Goal: Information Seeking & Learning: Learn about a topic

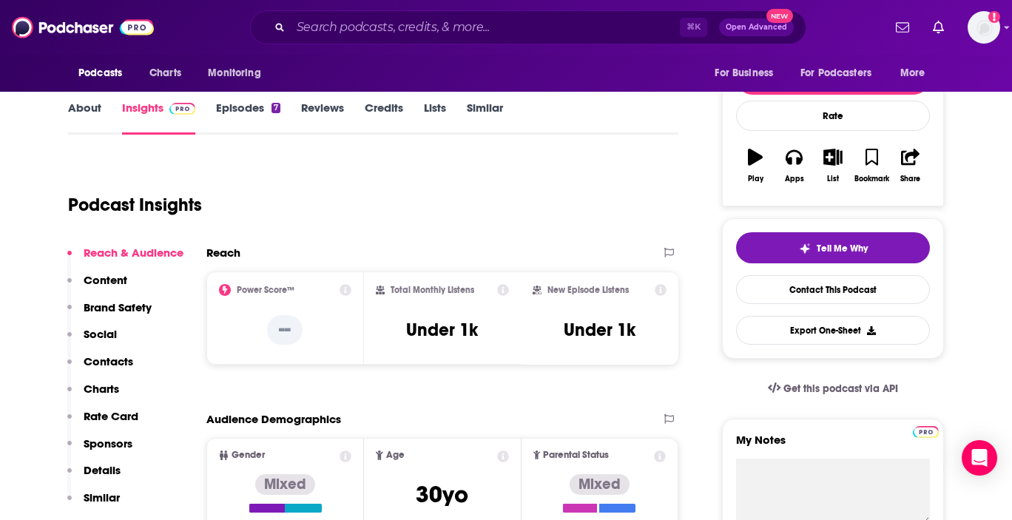
scroll to position [190, 0]
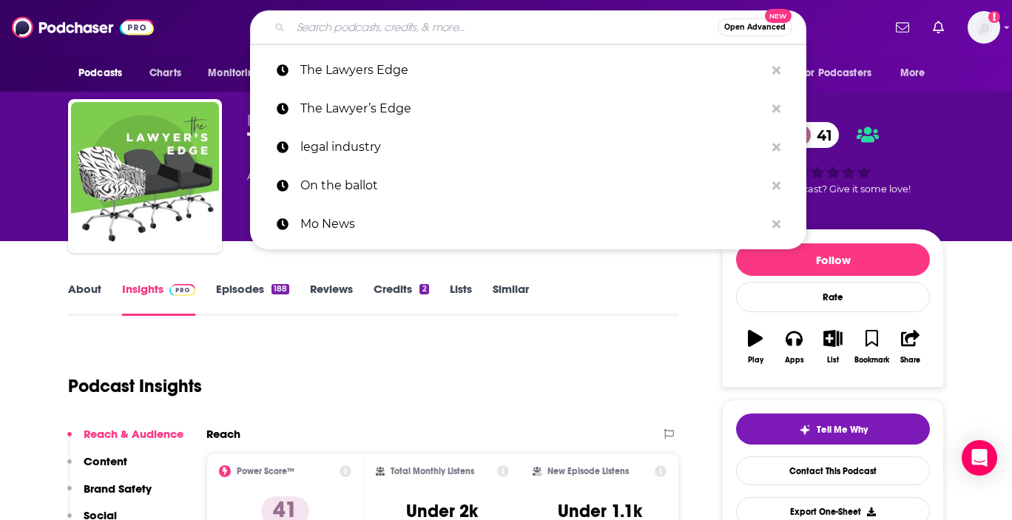
click at [350, 30] on input "Search podcasts, credits, & more..." at bounding box center [504, 28] width 427 height 24
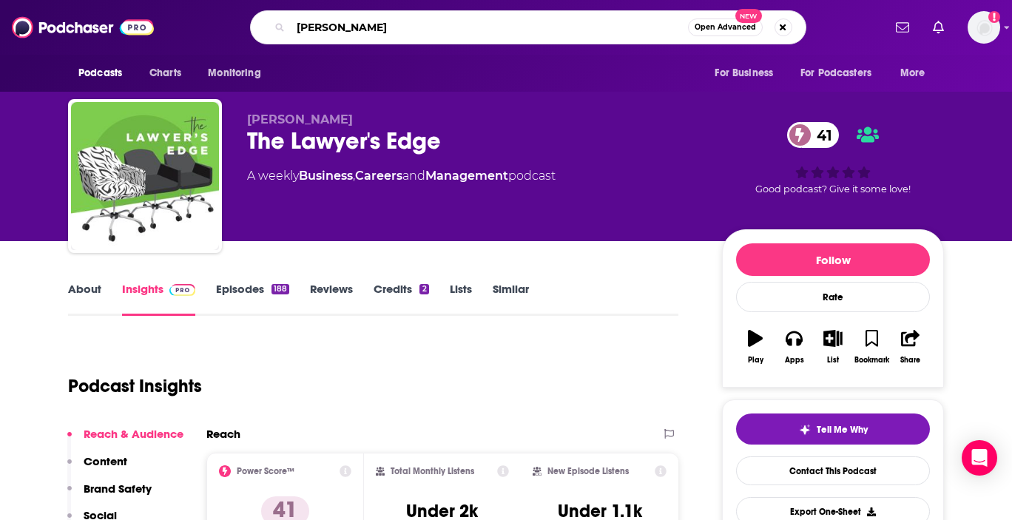
type input "marc elias"
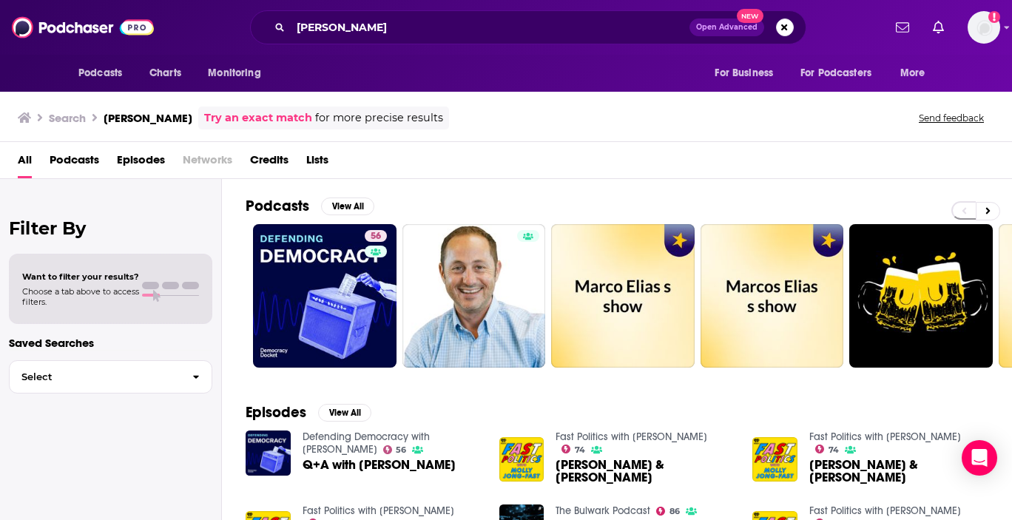
click at [151, 163] on span "Episodes" at bounding box center [141, 163] width 48 height 30
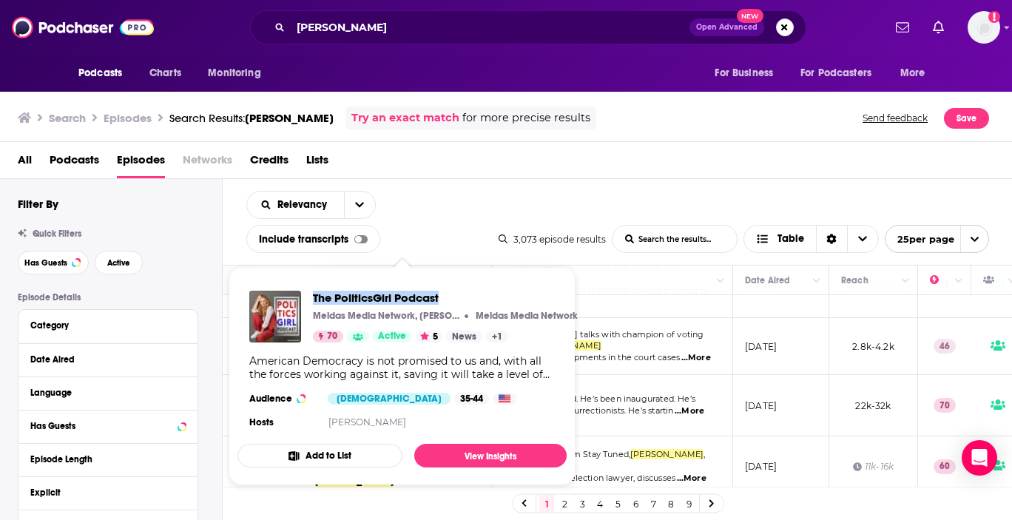
scroll to position [983, 0]
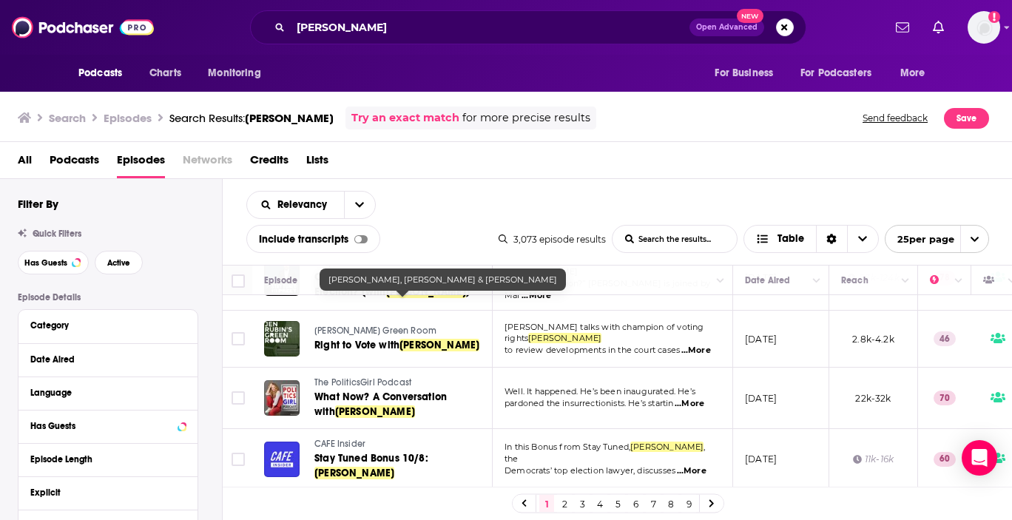
click at [712, 442] on p "In this Bonus from Stay Tuned, Marc Elias , the" at bounding box center [612, 454] width 215 height 24
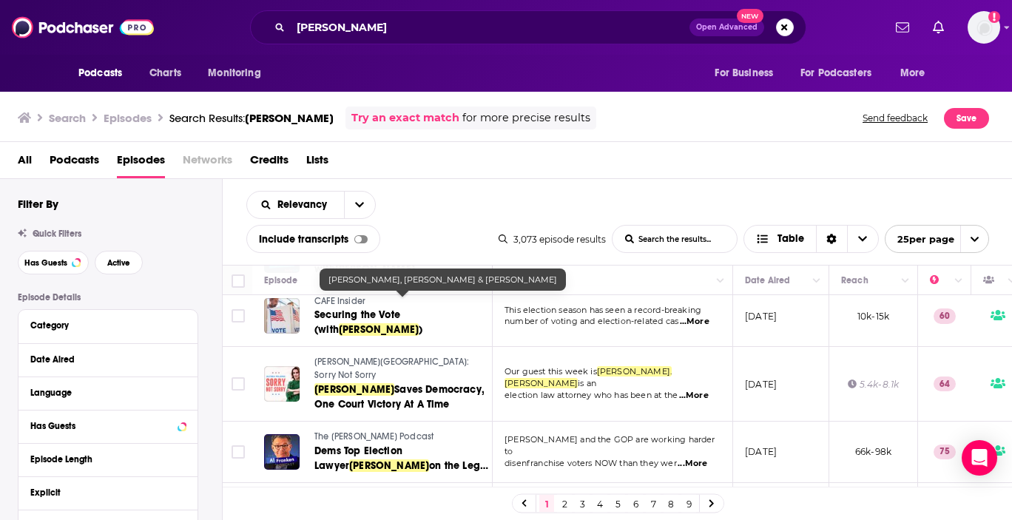
scroll to position [1265, 0]
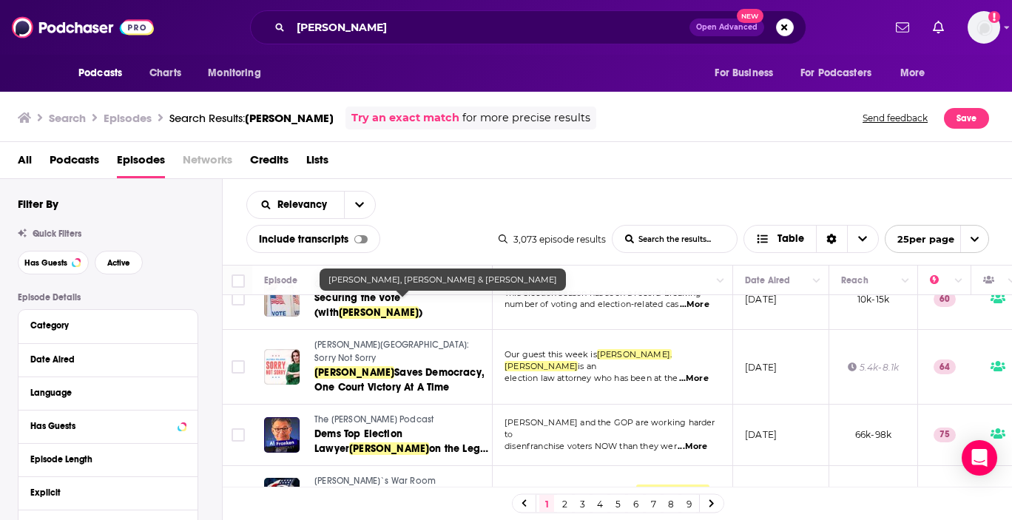
click at [567, 499] on link "2" at bounding box center [564, 504] width 15 height 18
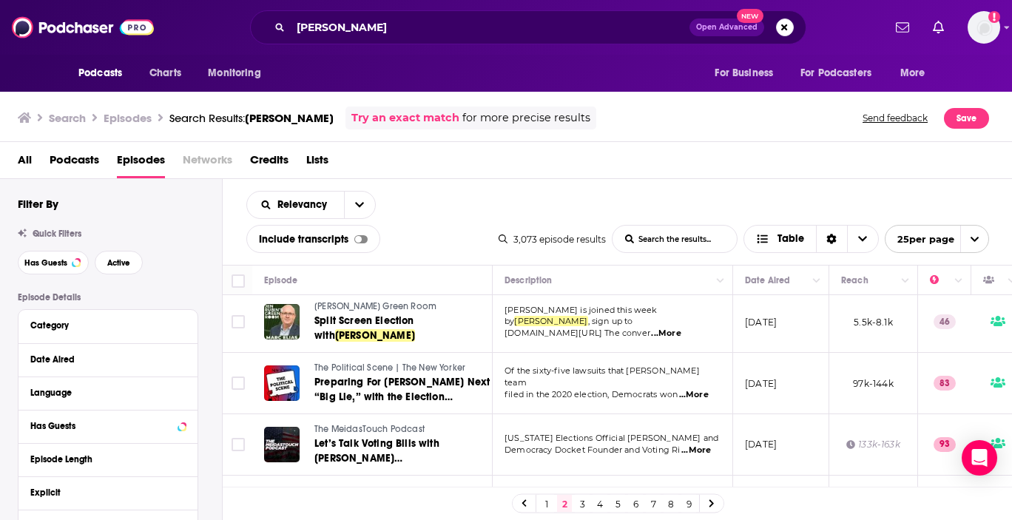
scroll to position [6, 0]
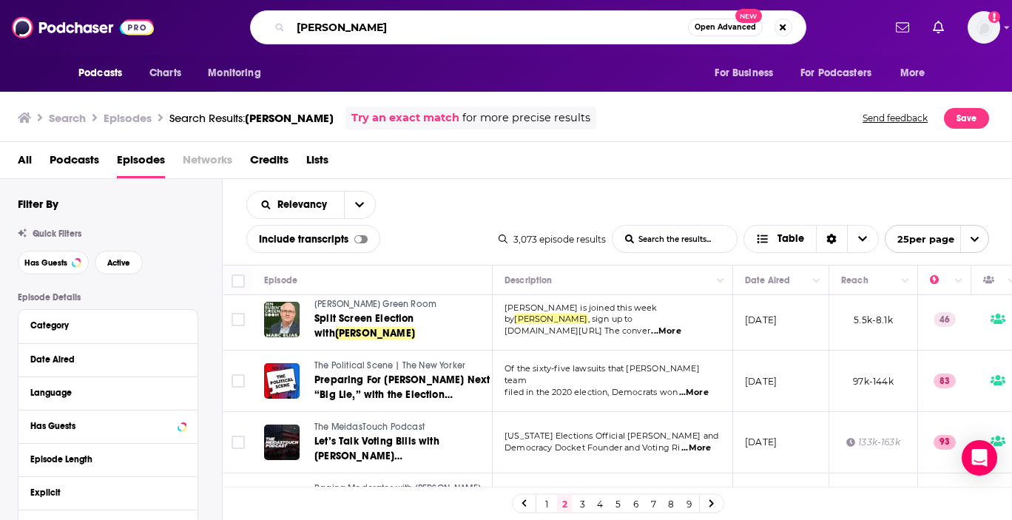
drag, startPoint x: 371, startPoint y: 26, endPoint x: 192, endPoint y: 25, distance: 179.1
click at [192, 25] on div "marc elias Open Advanced New" at bounding box center [528, 27] width 710 height 34
paste input "[PERSON_NAME] [PERSON_NAME]"
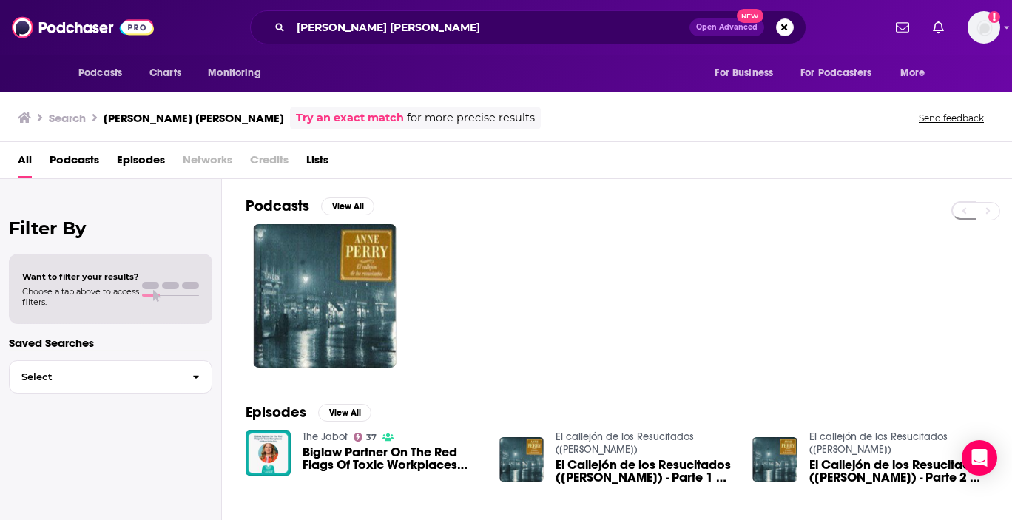
click at [131, 157] on span "Episodes" at bounding box center [141, 163] width 48 height 30
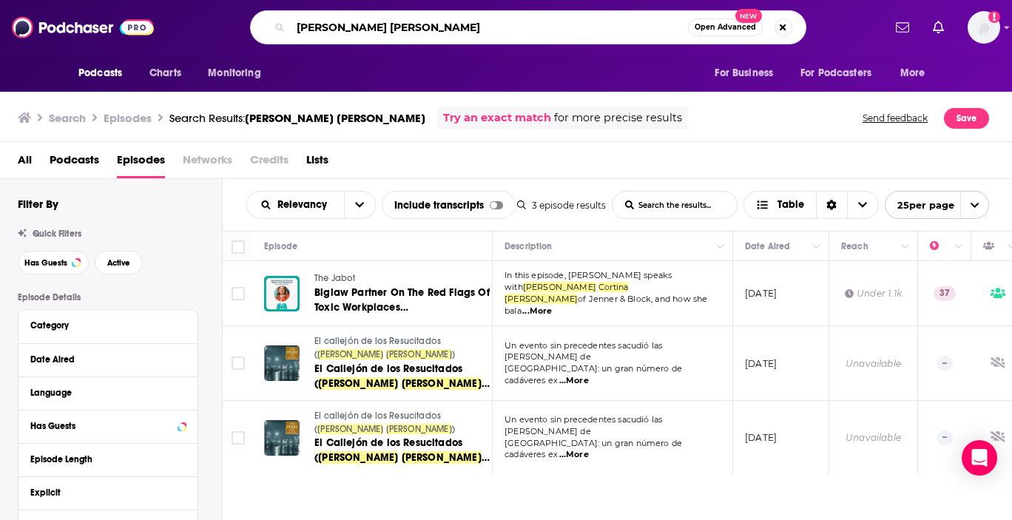
drag, startPoint x: 425, startPoint y: 32, endPoint x: 247, endPoint y: 28, distance: 178.4
click at [247, 28] on div "Anne Cortina Perry Open Advanced New" at bounding box center [528, 27] width 710 height 34
paste input "[PERSON_NAME]"
type input "[PERSON_NAME]"
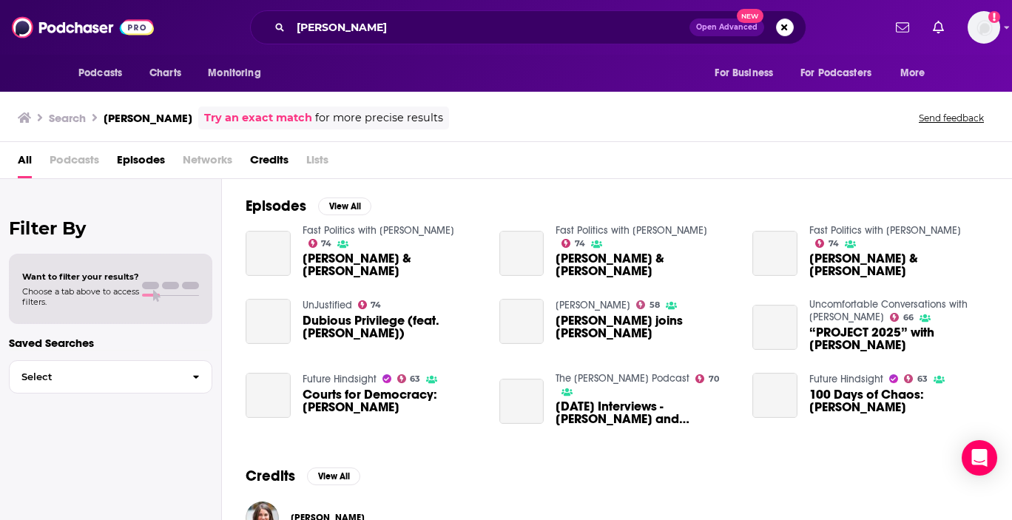
click at [140, 163] on span "Episodes" at bounding box center [141, 163] width 48 height 30
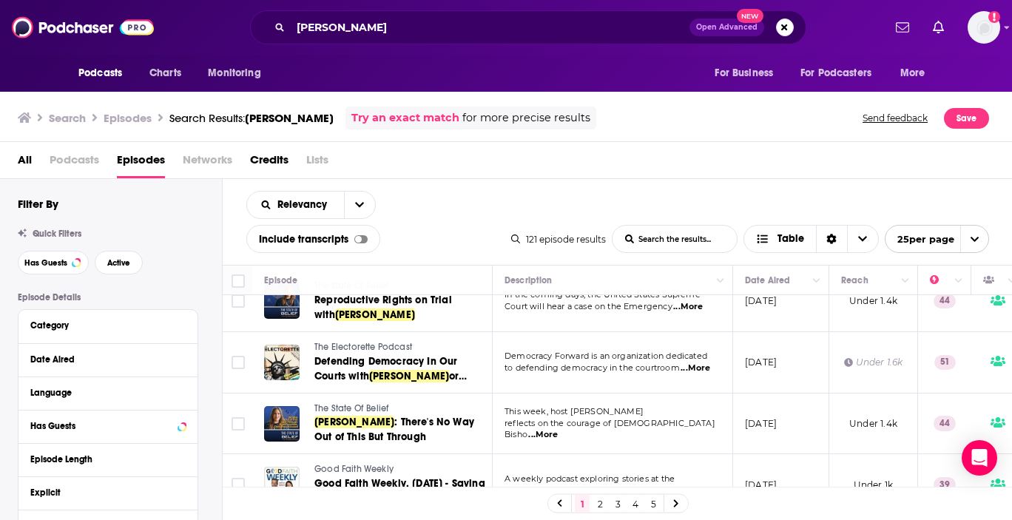
scroll to position [1307, 0]
click at [598, 502] on link "2" at bounding box center [600, 504] width 15 height 18
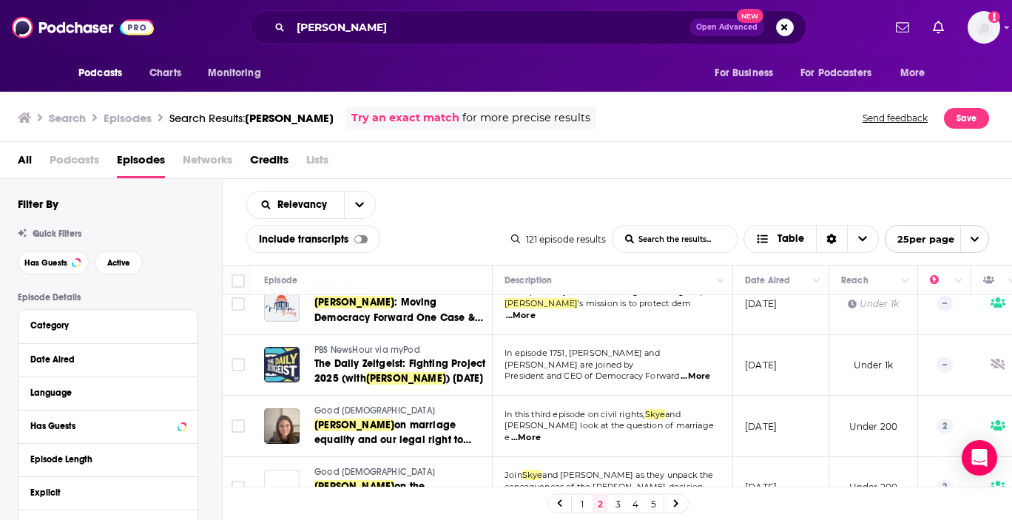
scroll to position [1329, 0]
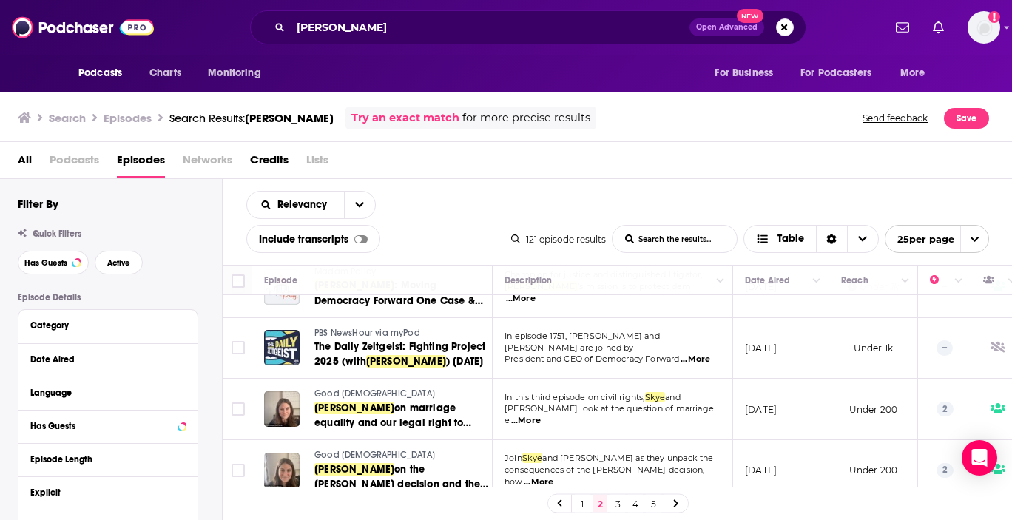
click at [616, 504] on link "3" at bounding box center [617, 504] width 15 height 18
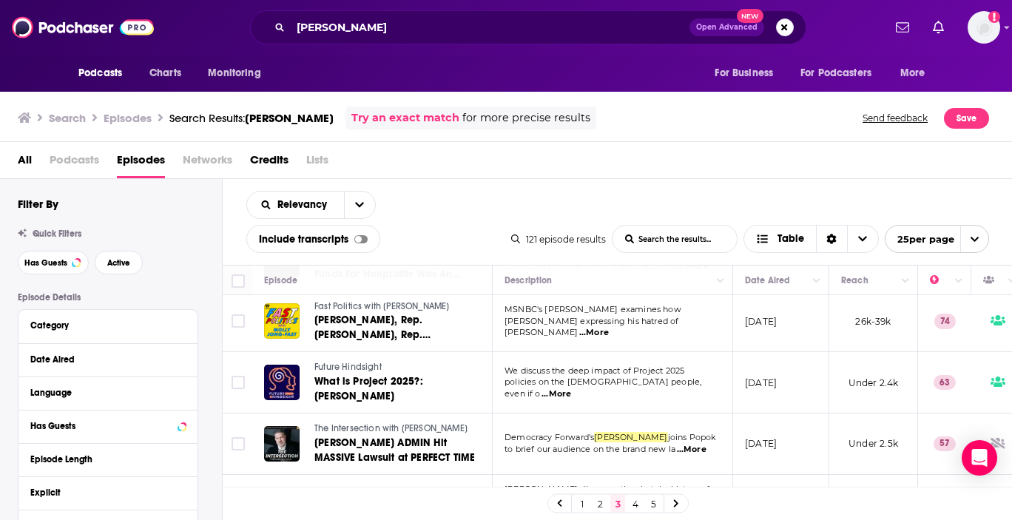
scroll to position [1295, 0]
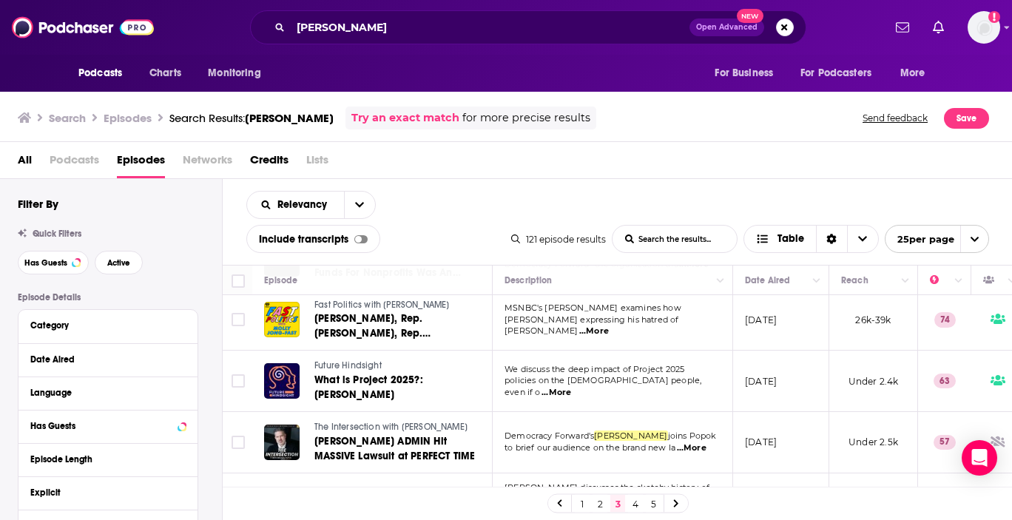
click at [637, 499] on link "4" at bounding box center [635, 504] width 15 height 18
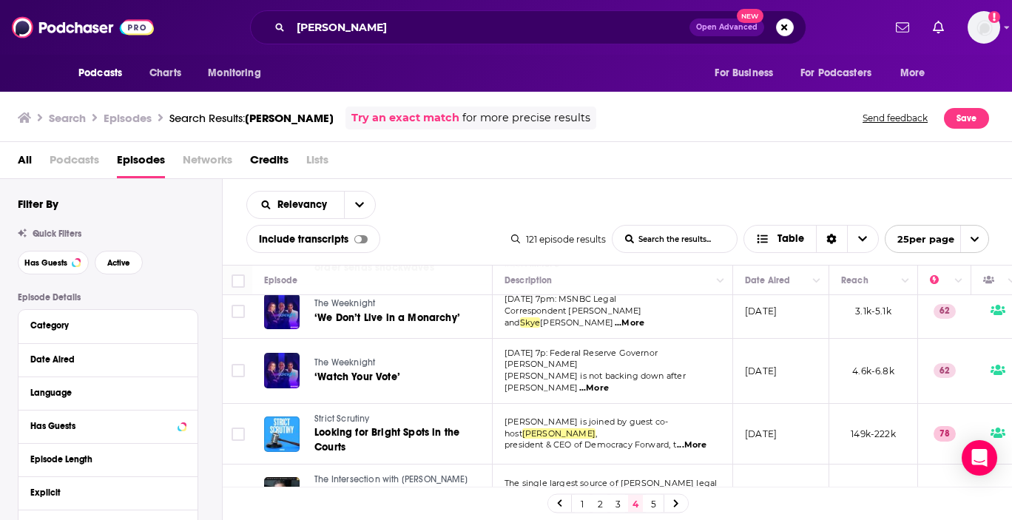
scroll to position [334, 0]
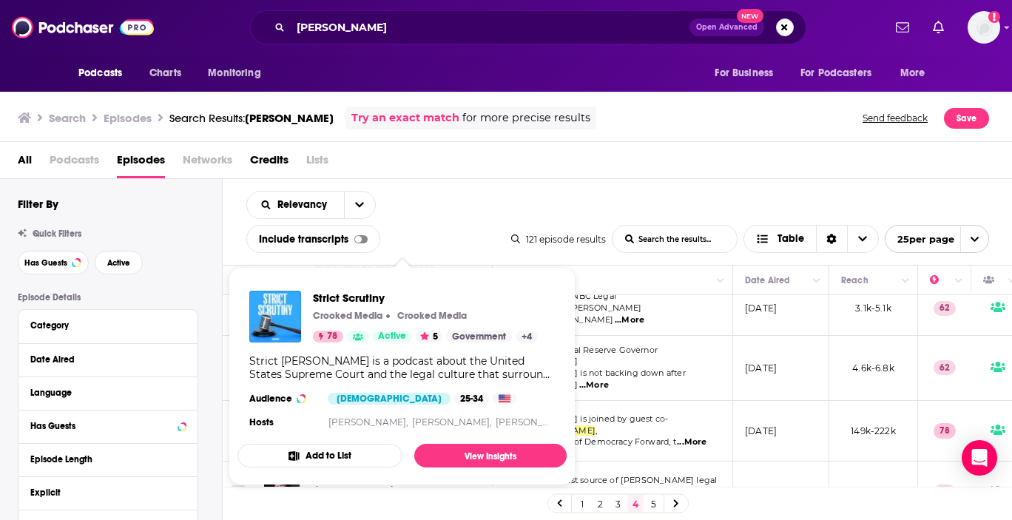
click at [630, 417] on td "Leah is joined by guest co-host Skye Perryman , president & CEO of Democracy Fo…" at bounding box center [613, 431] width 240 height 61
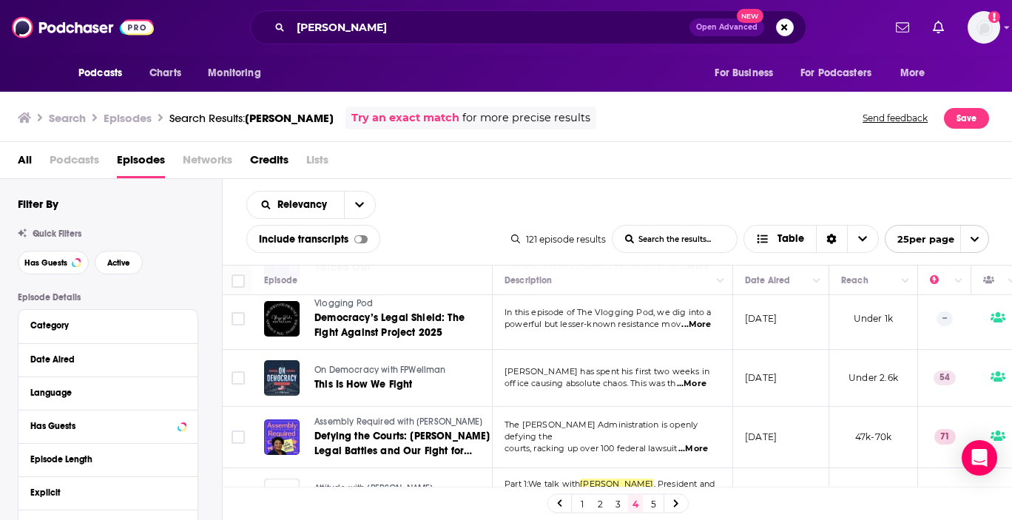
scroll to position [693, 0]
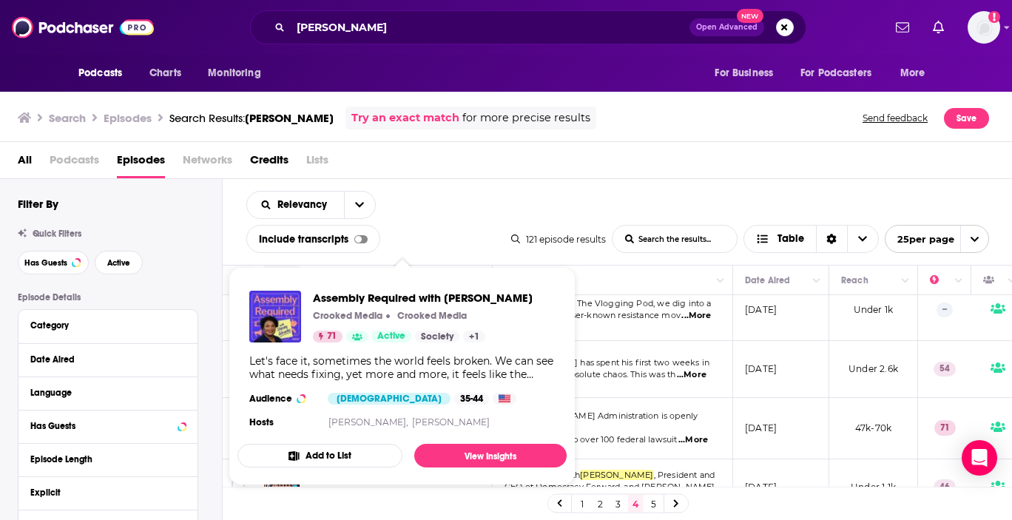
click at [633, 434] on span "courts, racking up over 100 federal lawsuit" at bounding box center [591, 439] width 172 height 10
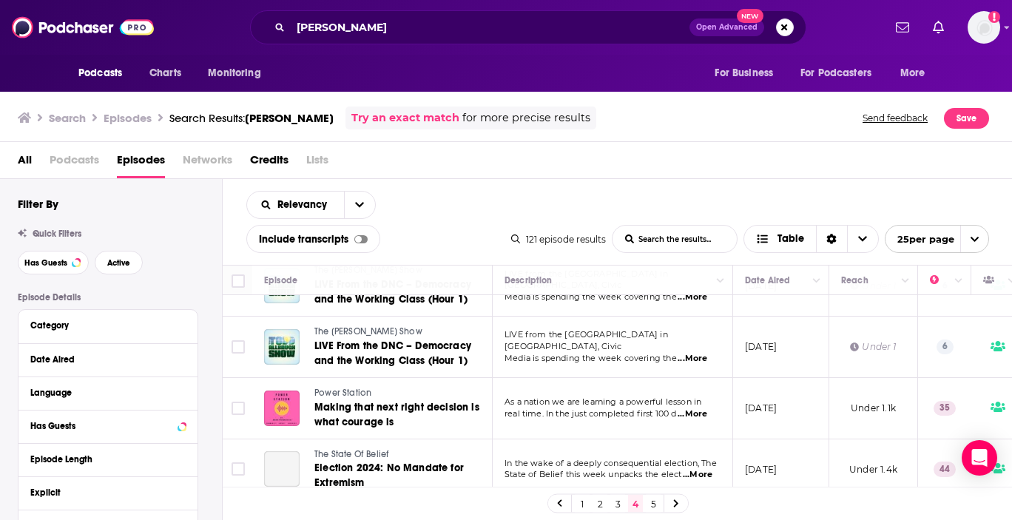
scroll to position [1029, 0]
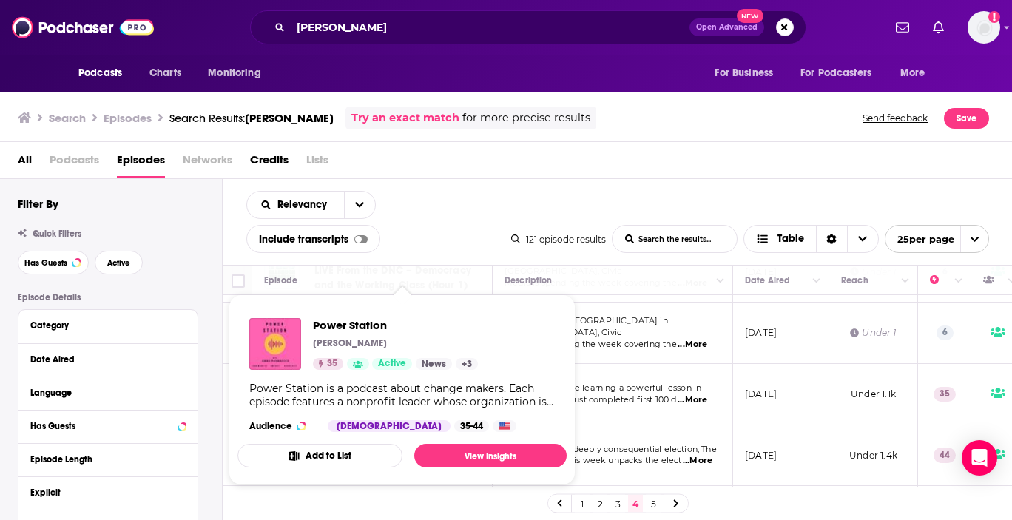
click at [691, 455] on span "...More" at bounding box center [698, 461] width 30 height 12
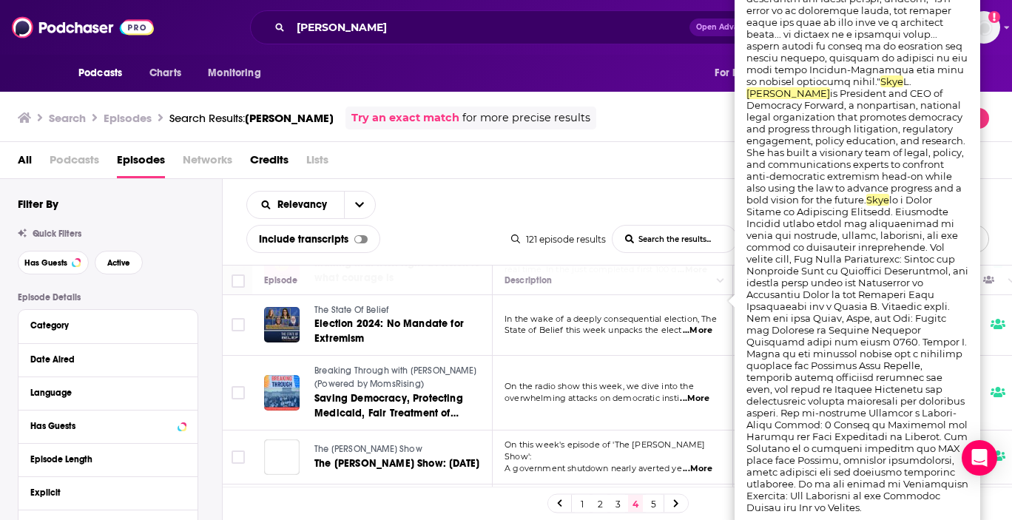
scroll to position [1164, 0]
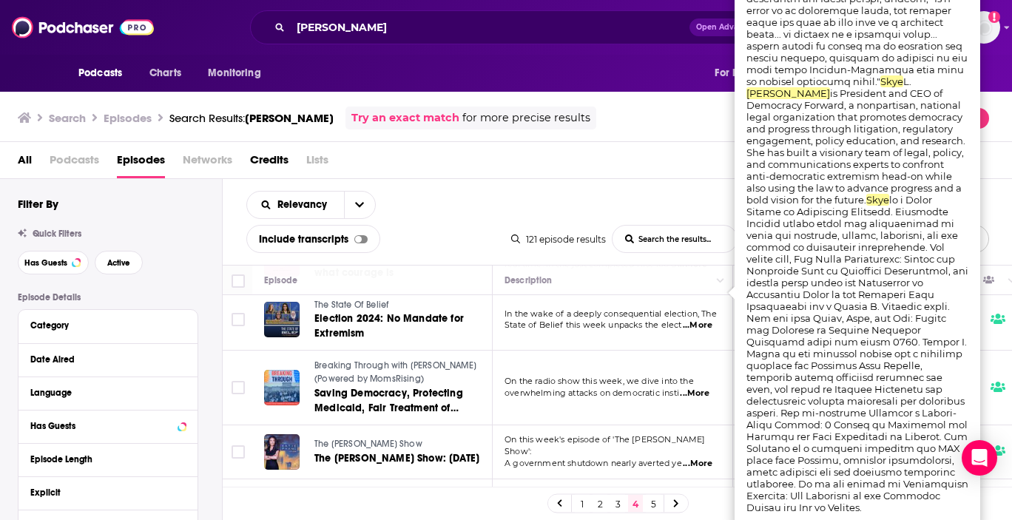
click at [639, 458] on p "A government shutdown nearly averted ye ...More" at bounding box center [612, 464] width 215 height 12
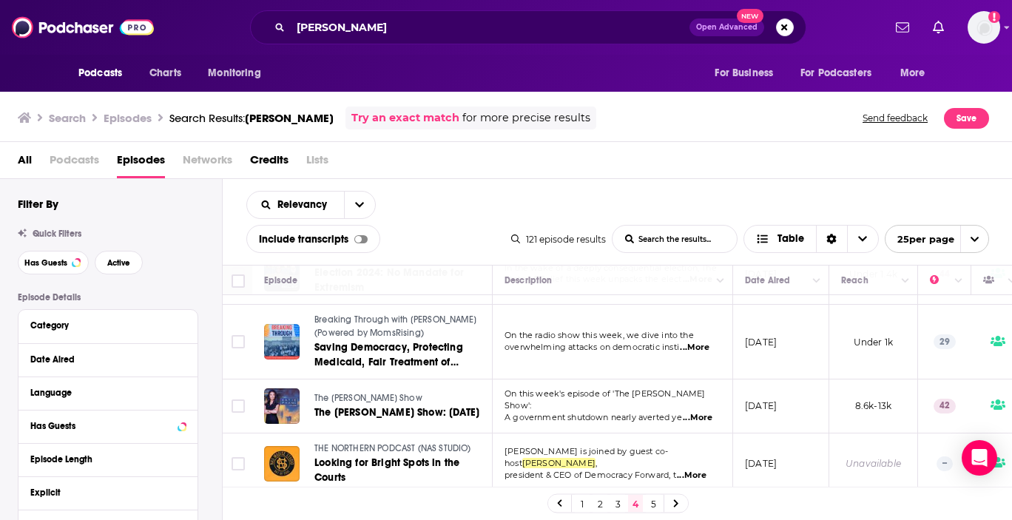
scroll to position [1231, 0]
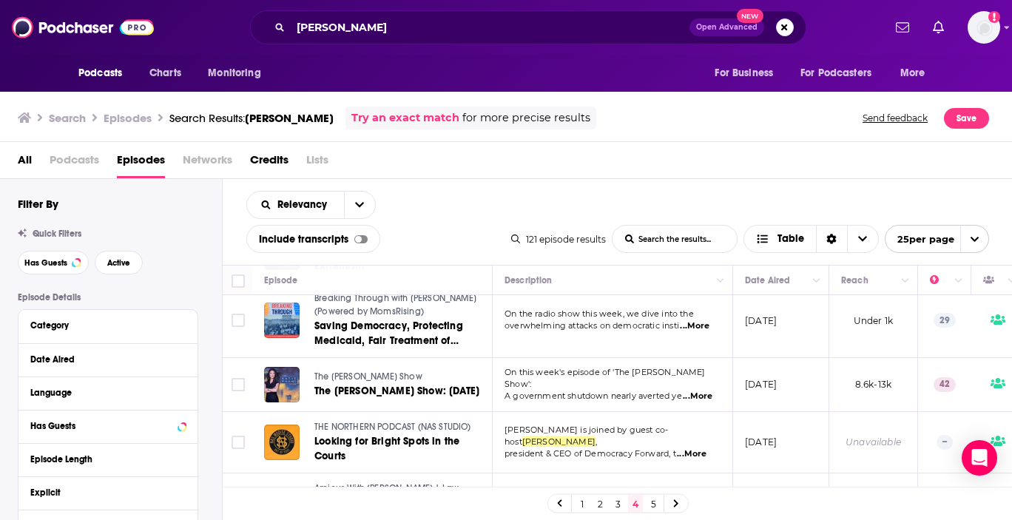
click at [368, 371] on span "The Katie Phang Show" at bounding box center [368, 376] width 108 height 10
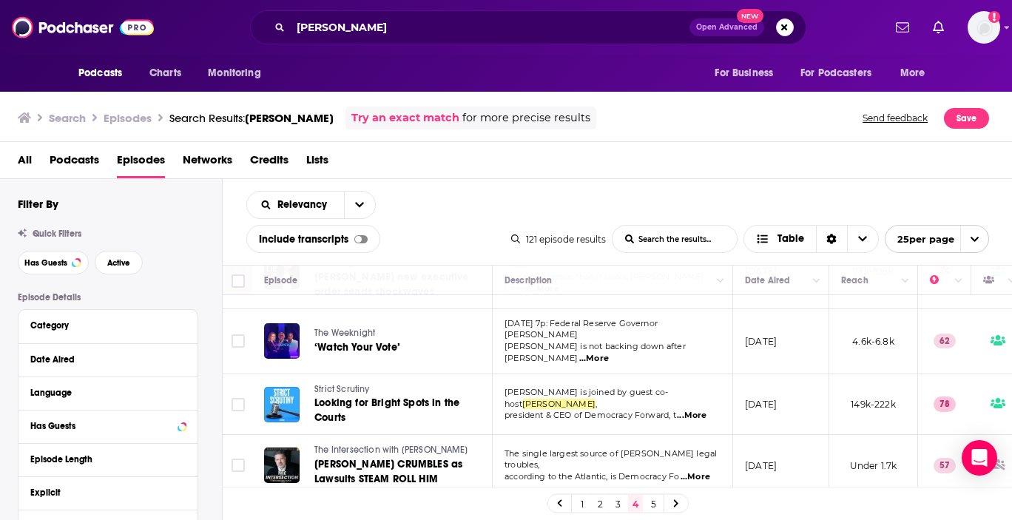
scroll to position [367, 0]
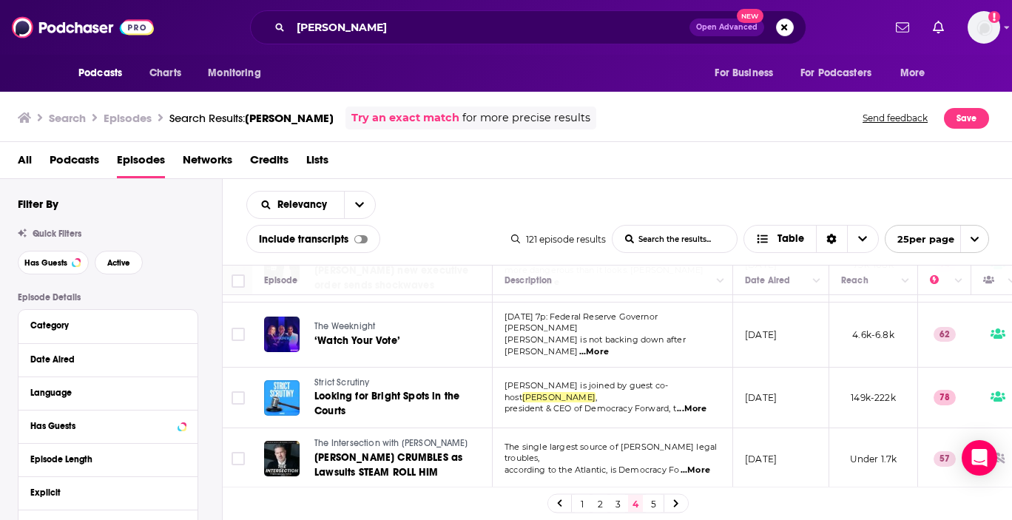
click at [649, 505] on link "5" at bounding box center [653, 504] width 15 height 18
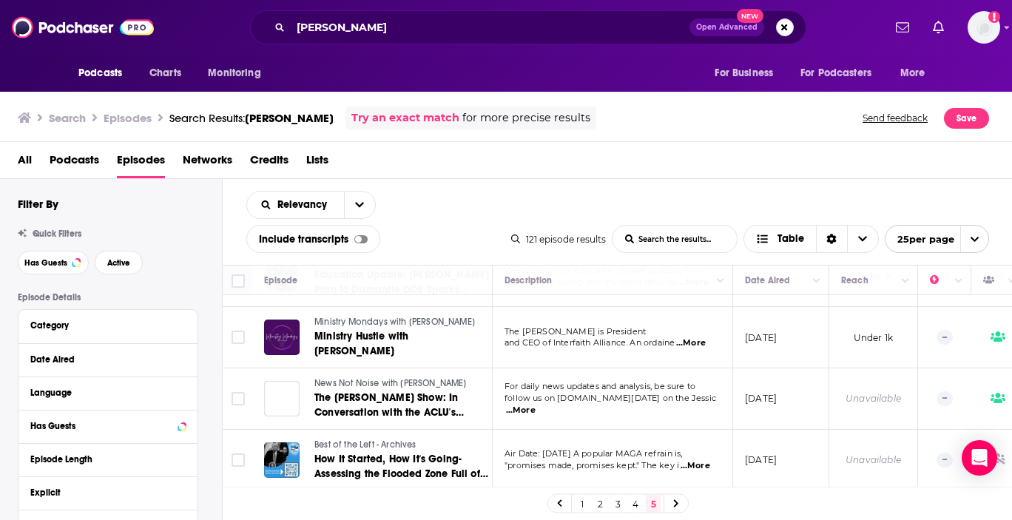
scroll to position [940, 0]
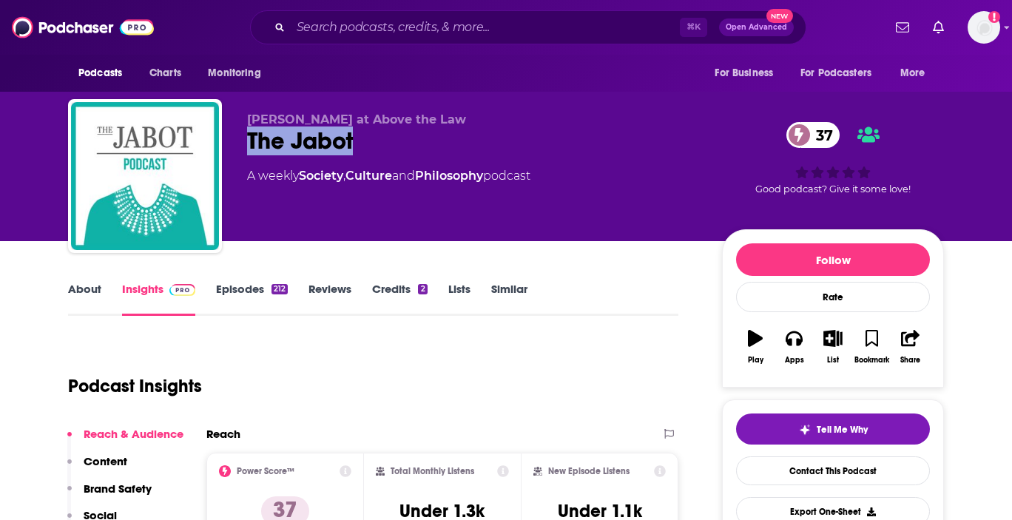
drag, startPoint x: 383, startPoint y: 141, endPoint x: 246, endPoint y: 140, distance: 136.9
click at [246, 140] on div "Kathryn Rubino at Above the Law The Jabot 37 A weekly Society , Culture and Phi…" at bounding box center [506, 179] width 876 height 160
copy h2 "The Jabot"
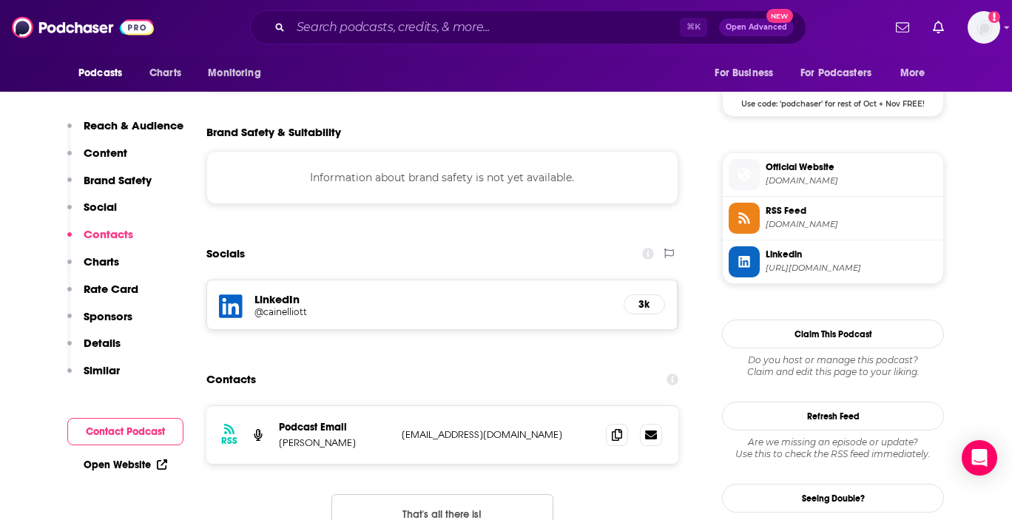
scroll to position [1350, 0]
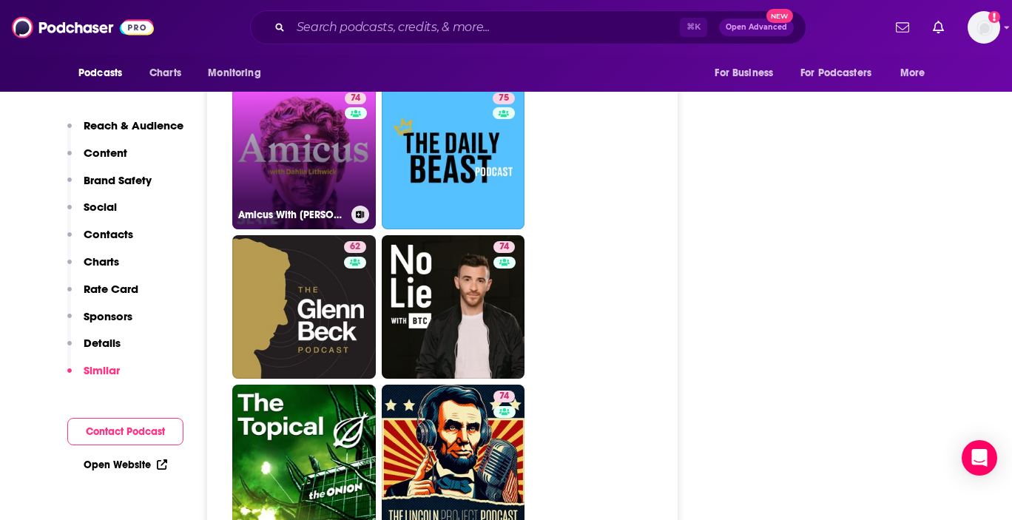
scroll to position [4906, 0]
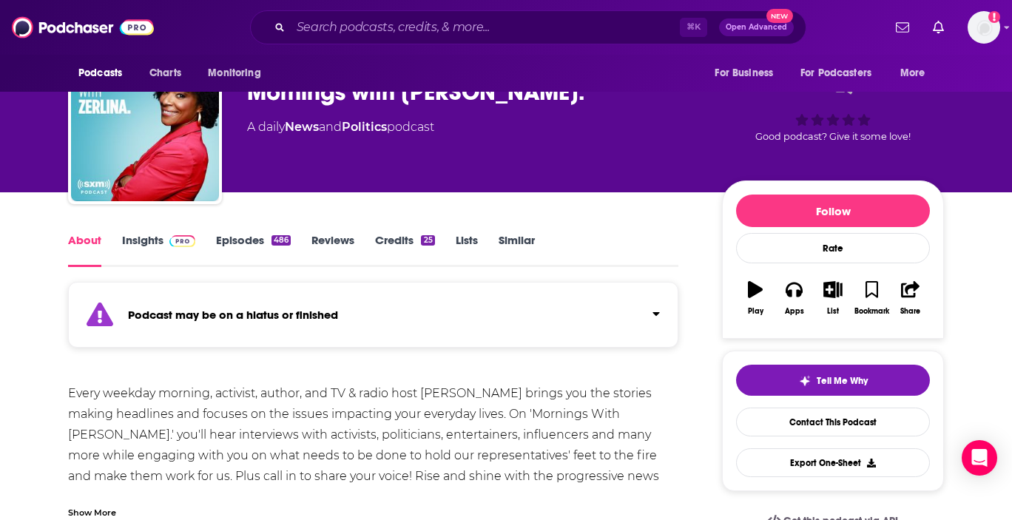
scroll to position [98, 0]
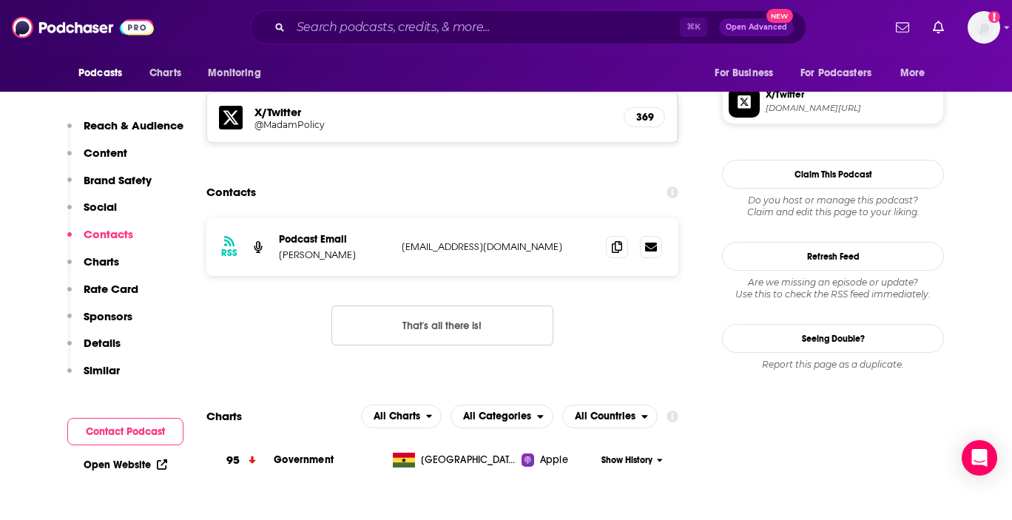
scroll to position [1284, 0]
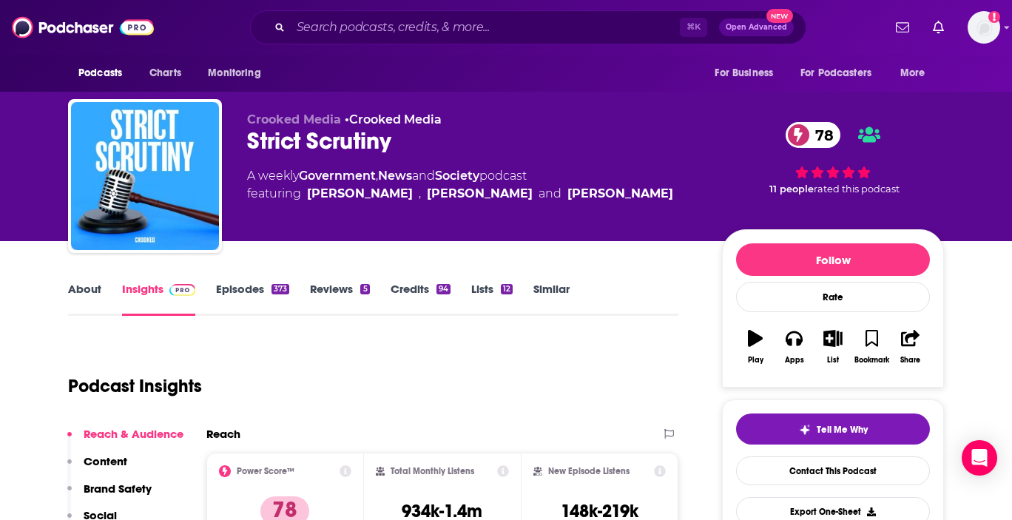
click at [267, 289] on link "Episodes 373" at bounding box center [252, 299] width 73 height 34
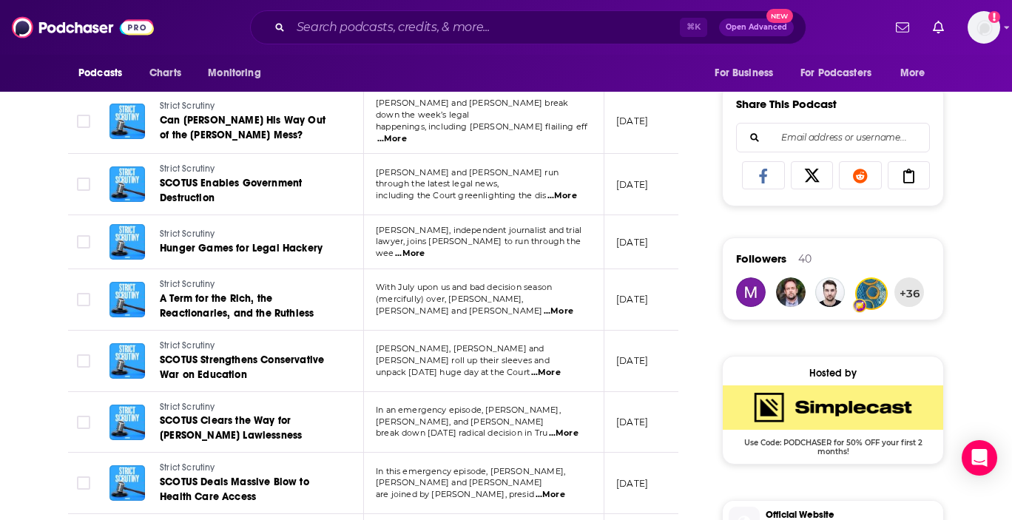
scroll to position [1077, 0]
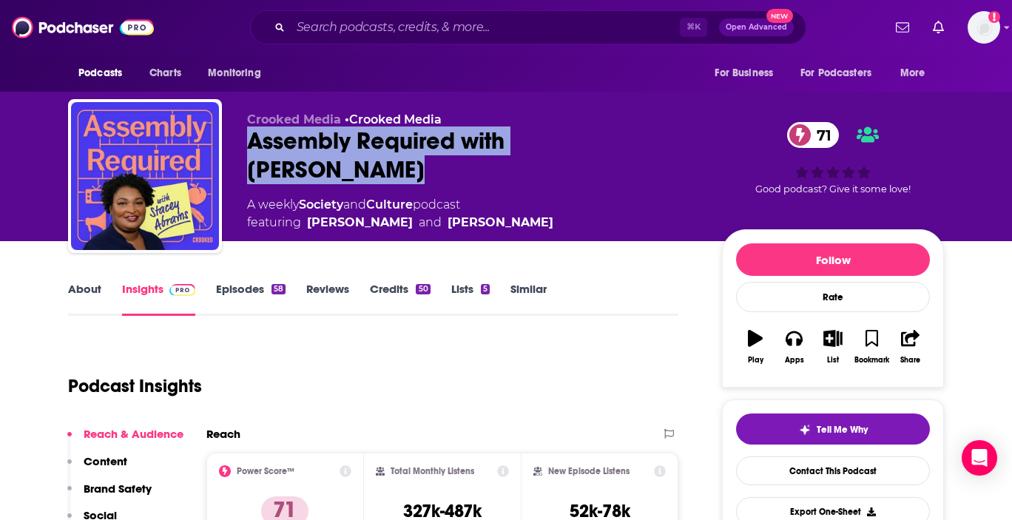
drag, startPoint x: 664, startPoint y: 135, endPoint x: 247, endPoint y: 133, distance: 417.3
click at [247, 133] on div "Assembly Required with Stacey Abrams 71" at bounding box center [472, 156] width 451 height 58
copy h2 "Assembly Required with Stacey Abrams"
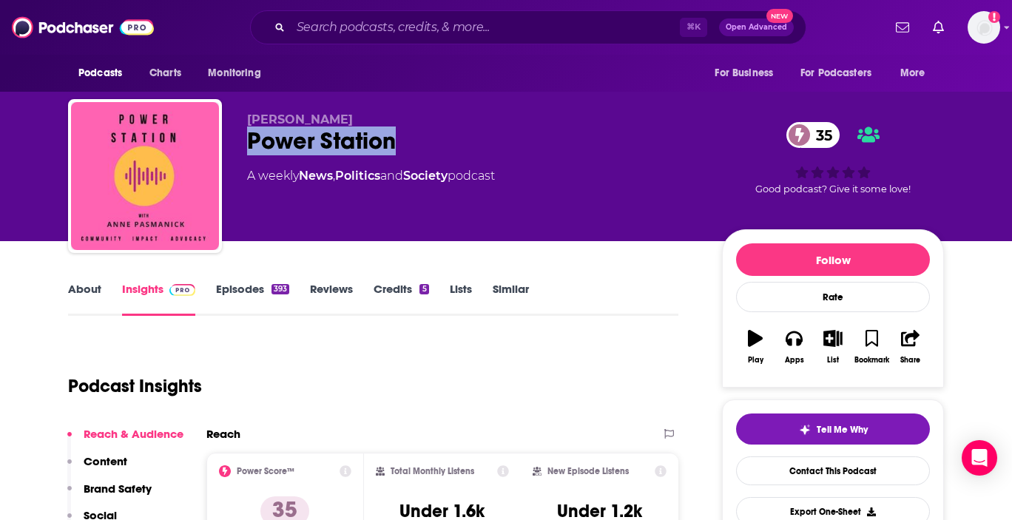
drag, startPoint x: 422, startPoint y: 146, endPoint x: 246, endPoint y: 144, distance: 176.1
click at [246, 144] on div "[PERSON_NAME] Power Station 35 A weekly News , Politics and Society podcast 35 …" at bounding box center [506, 179] width 876 height 160
copy h2 "Power Station"
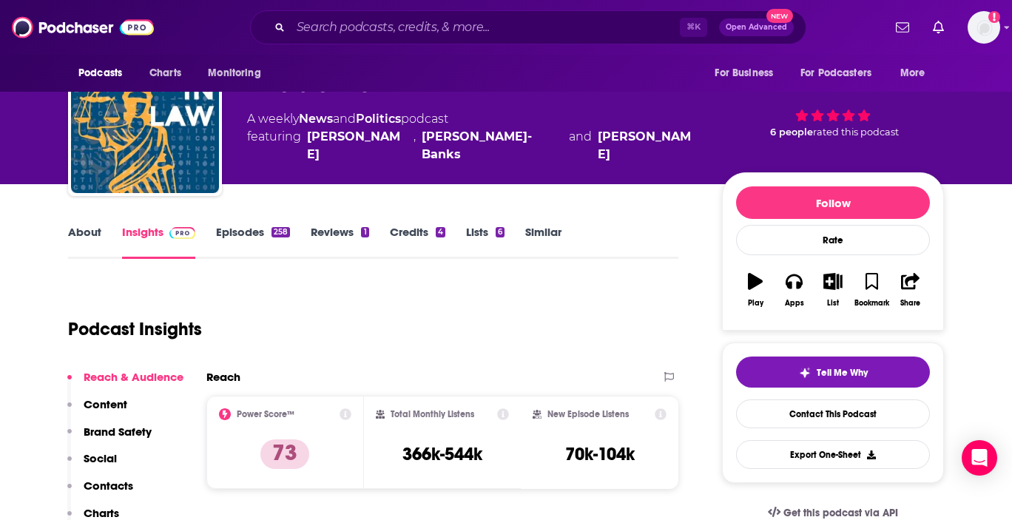
scroll to position [55, 0]
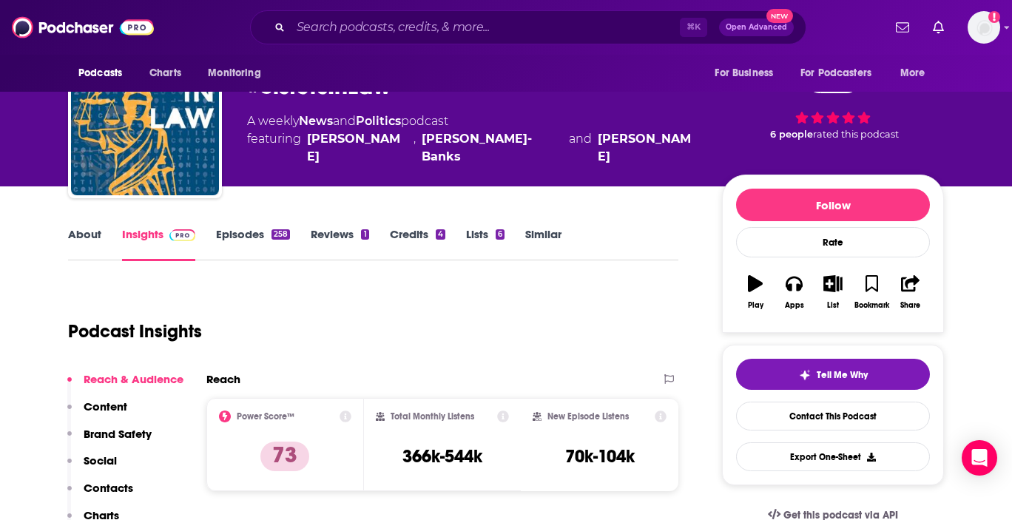
click at [110, 402] on p "Content" at bounding box center [106, 407] width 44 height 14
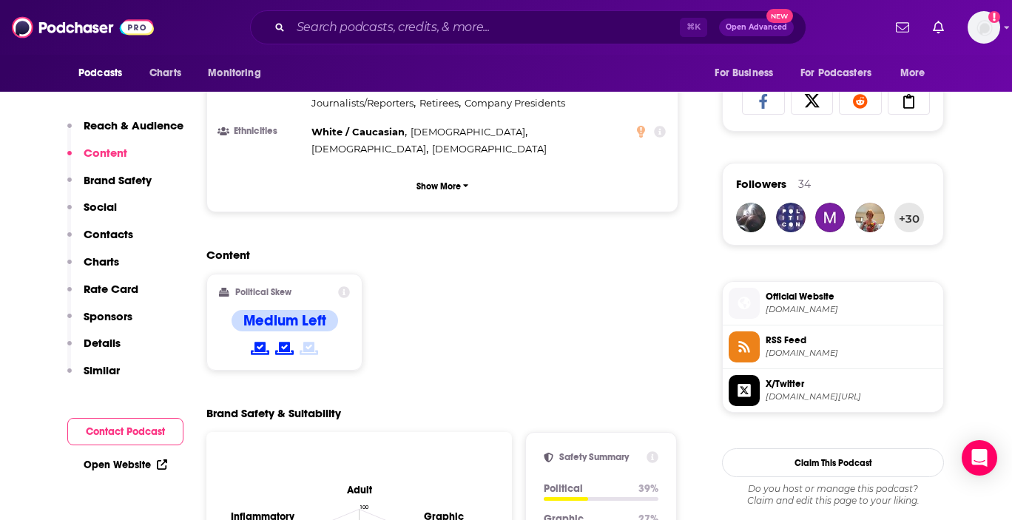
scroll to position [975, 0]
click at [96, 339] on p "Details" at bounding box center [102, 343] width 37 height 14
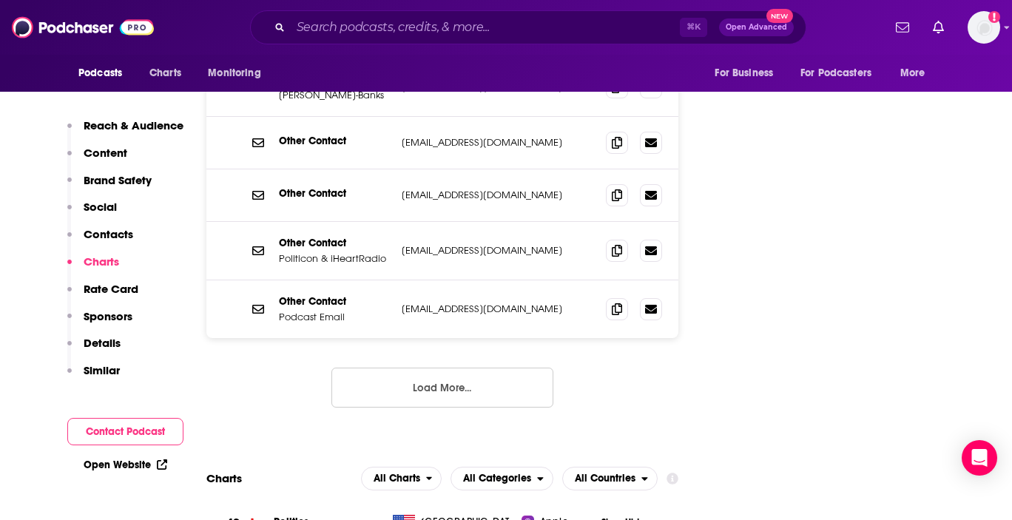
scroll to position [1966, 0]
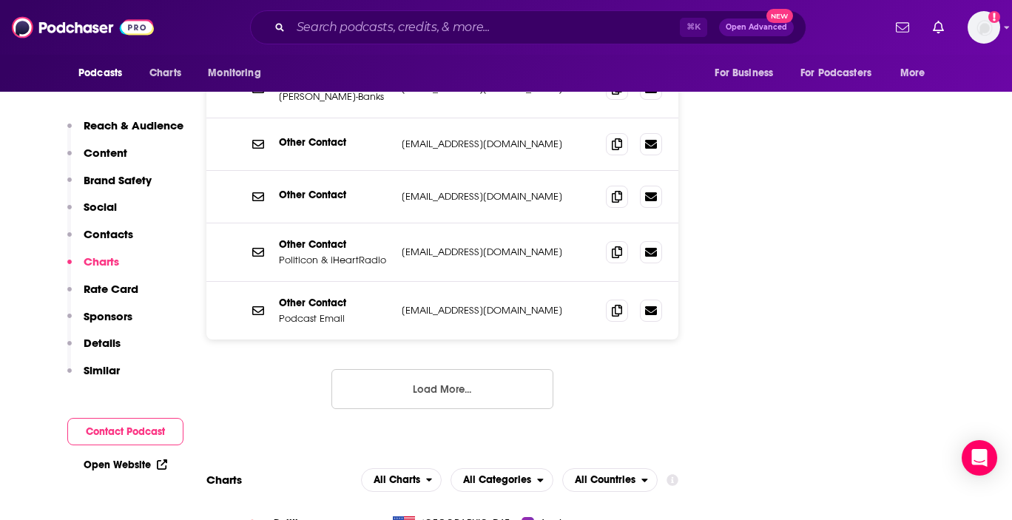
click at [428, 369] on button "Load More..." at bounding box center [442, 389] width 222 height 40
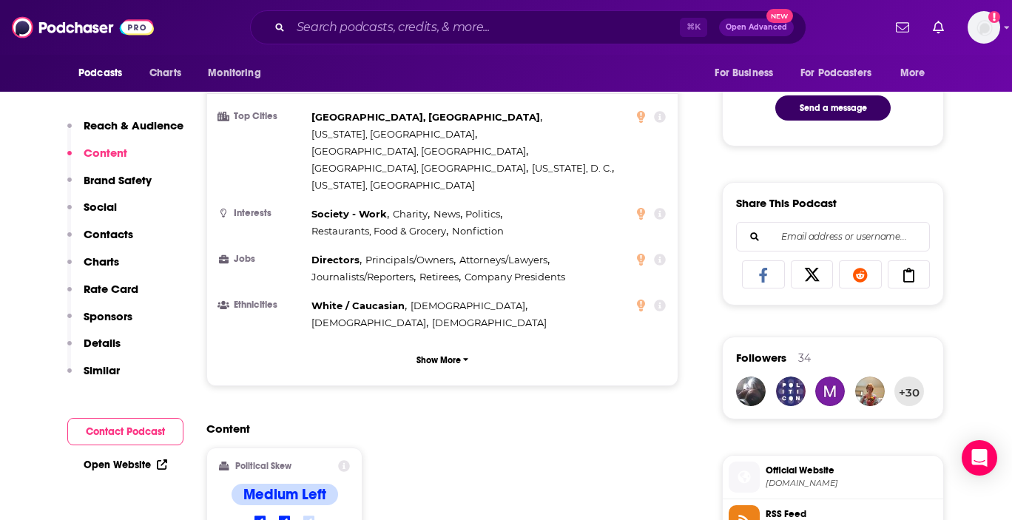
scroll to position [644, 0]
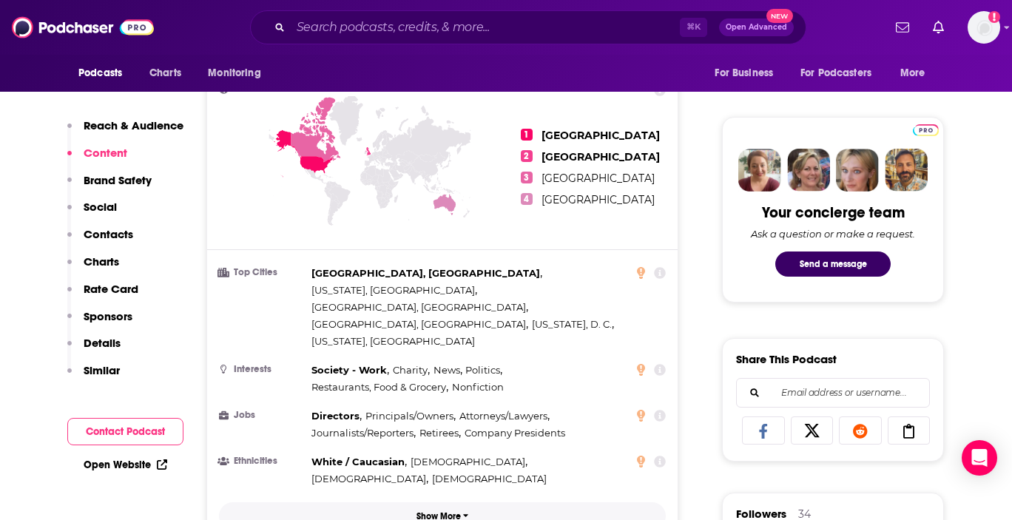
click at [434, 511] on p "Show More" at bounding box center [439, 516] width 44 height 10
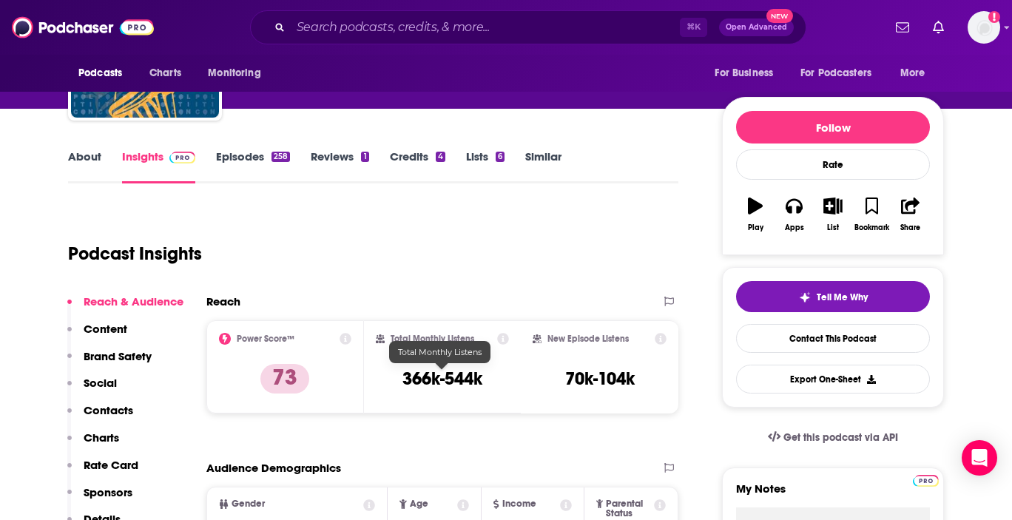
scroll to position [0, 0]
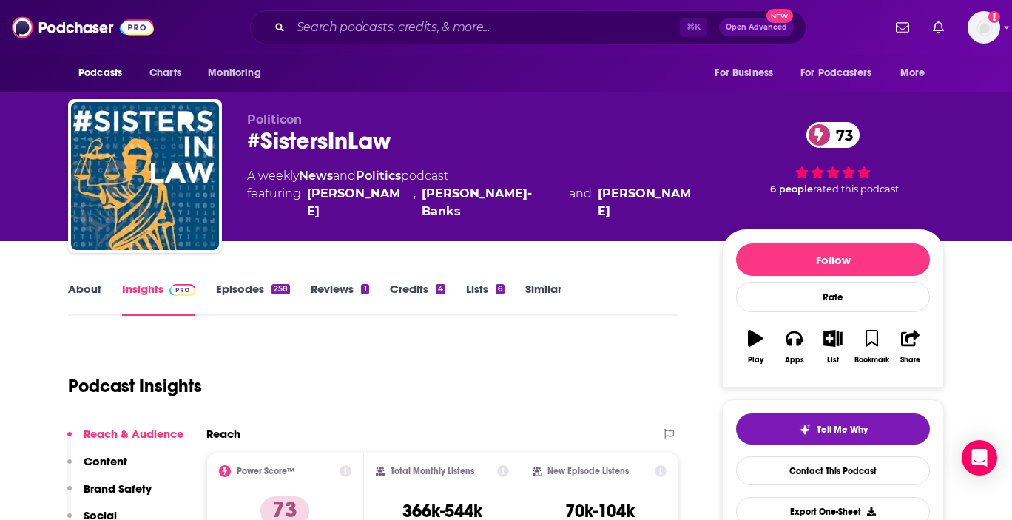
click at [484, 290] on link "Lists 6" at bounding box center [485, 299] width 38 height 34
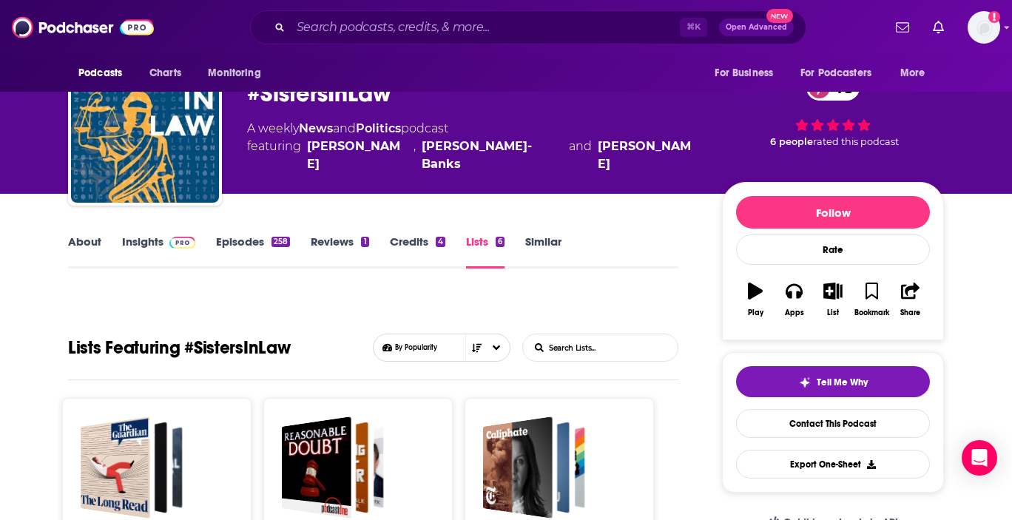
scroll to position [41, 0]
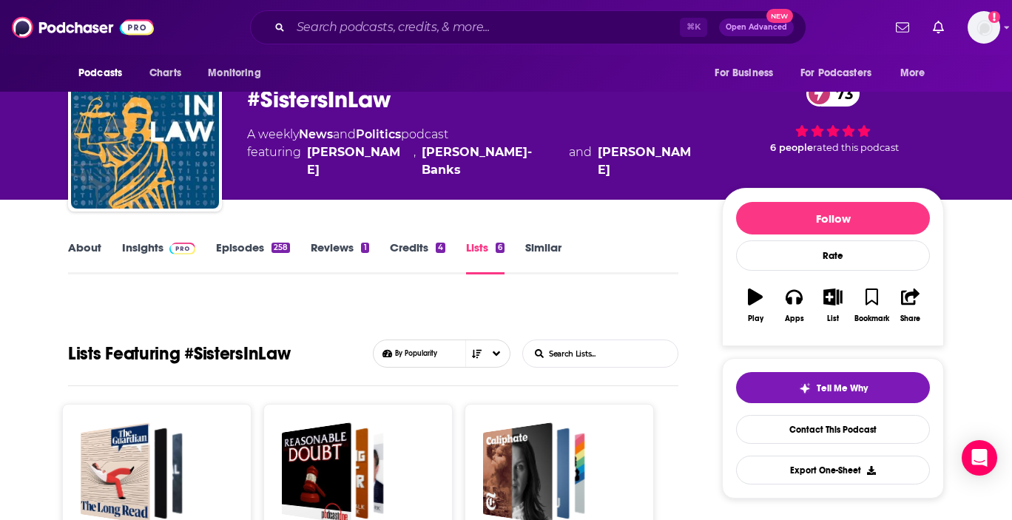
click at [327, 248] on link "Reviews 1" at bounding box center [340, 257] width 58 height 34
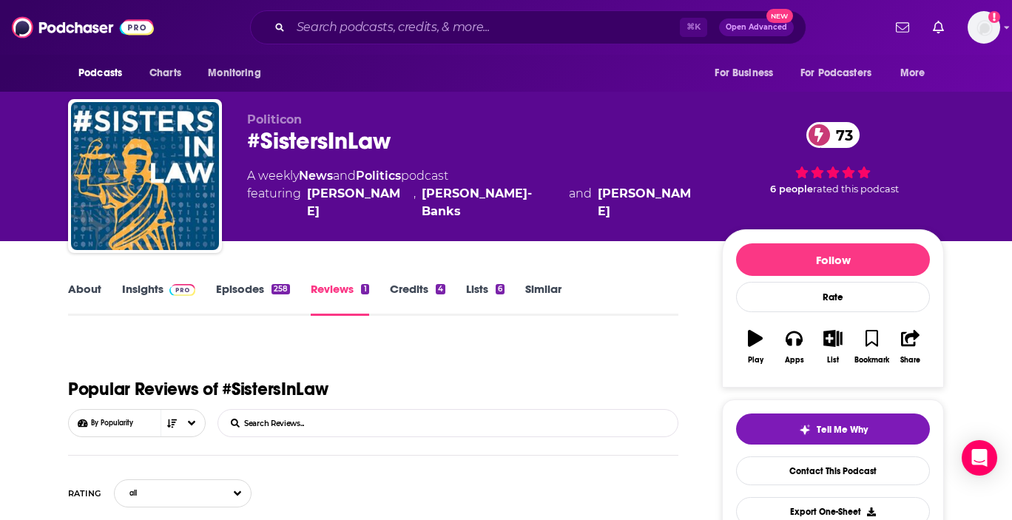
click at [75, 289] on link "About" at bounding box center [84, 299] width 33 height 34
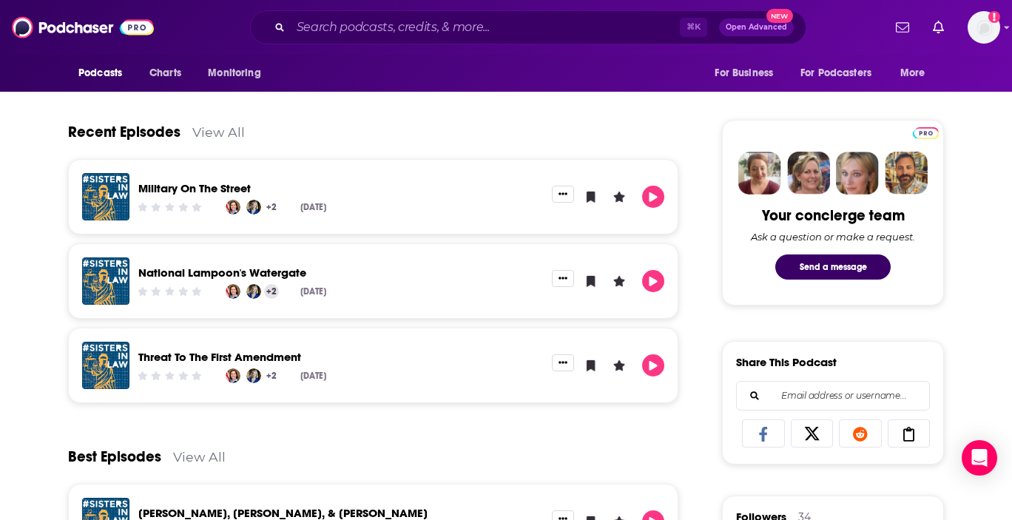
scroll to position [643, 0]
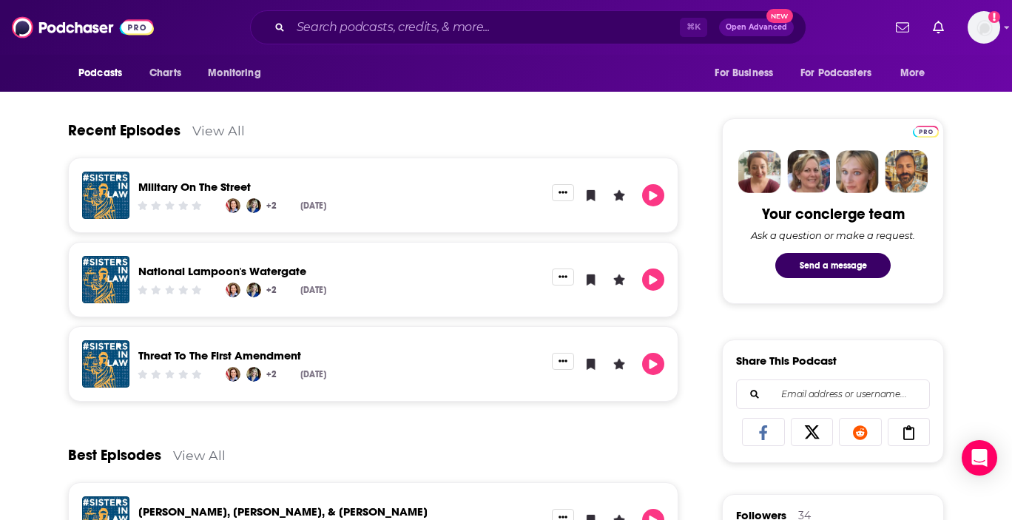
click at [213, 129] on link "View All" at bounding box center [218, 131] width 53 height 16
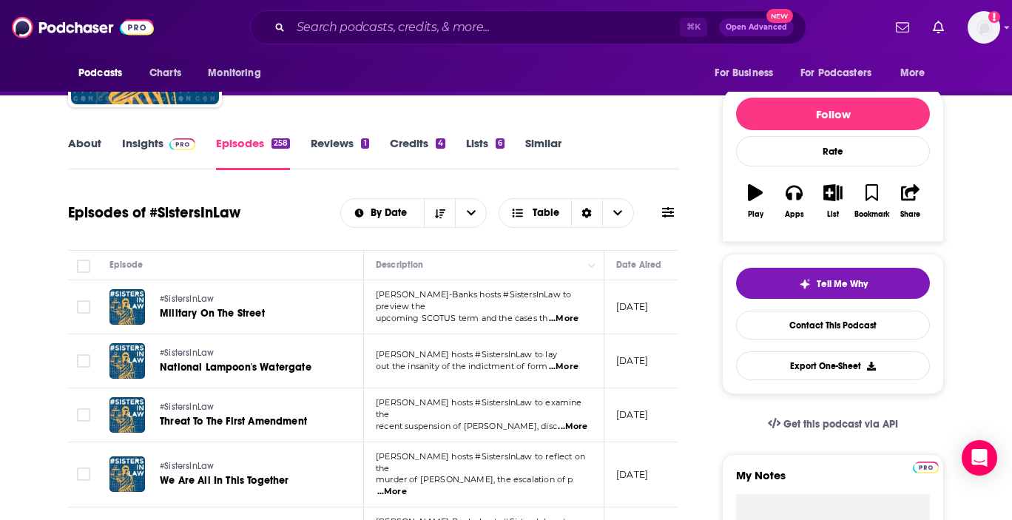
scroll to position [152, 0]
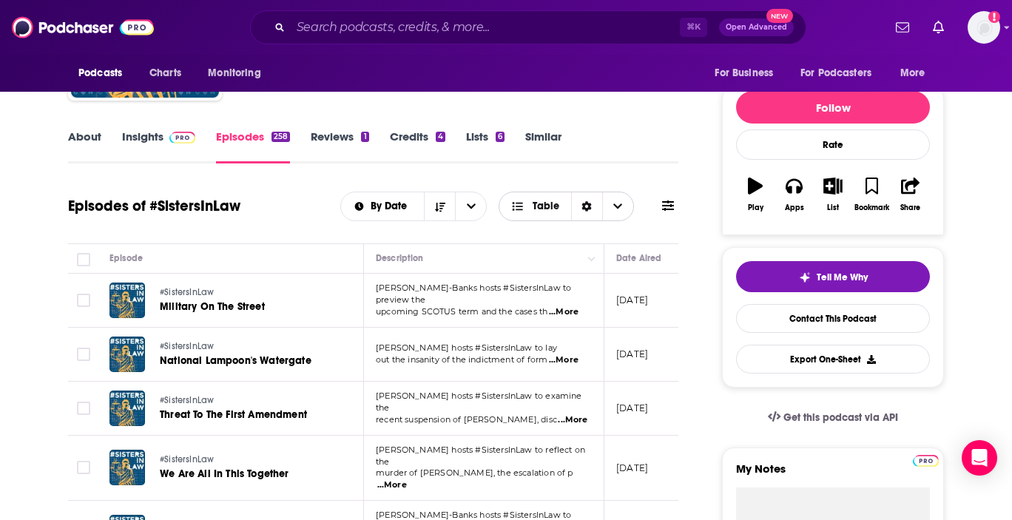
click at [625, 208] on span "Choose View" at bounding box center [617, 206] width 31 height 28
click at [473, 209] on icon "open menu" at bounding box center [471, 206] width 9 height 10
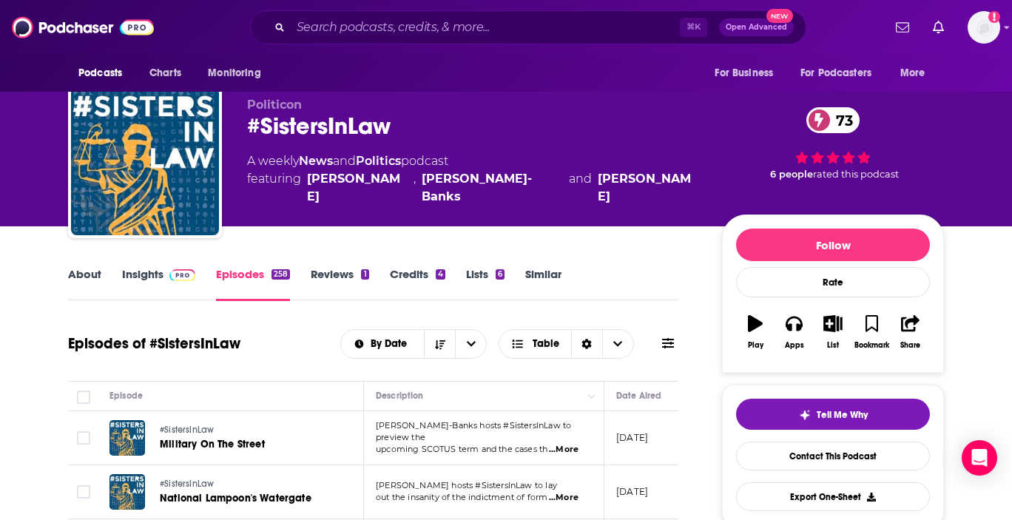
scroll to position [0, 0]
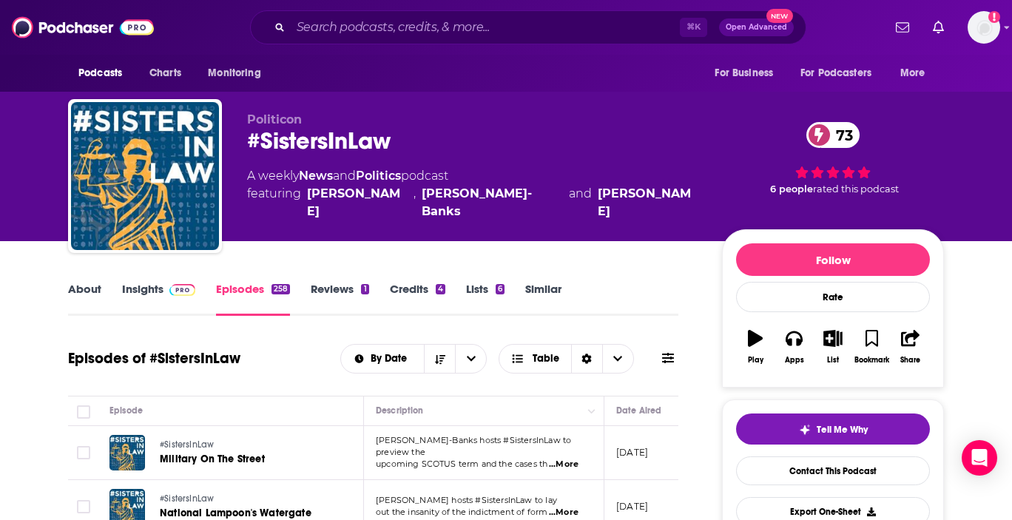
click at [484, 292] on link "Lists 6" at bounding box center [485, 299] width 38 height 34
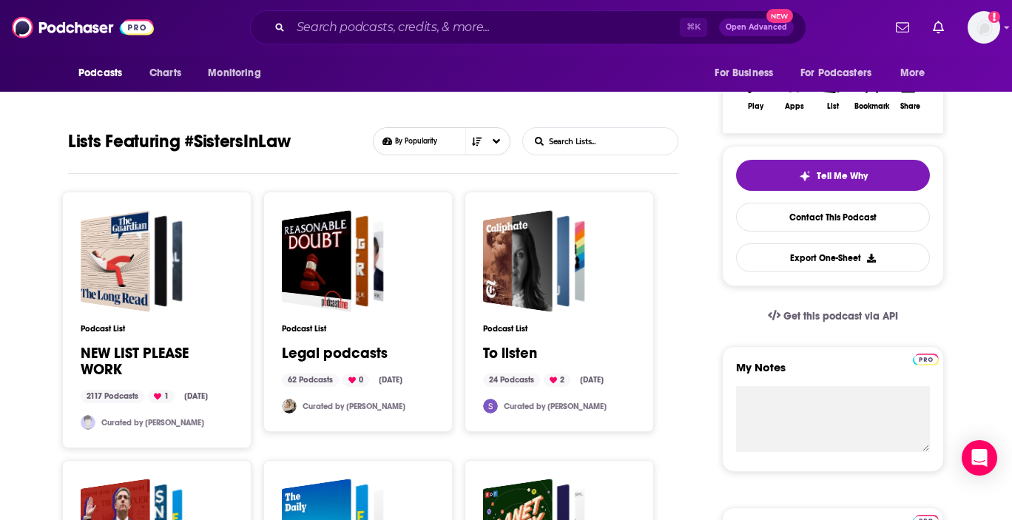
scroll to position [330, 0]
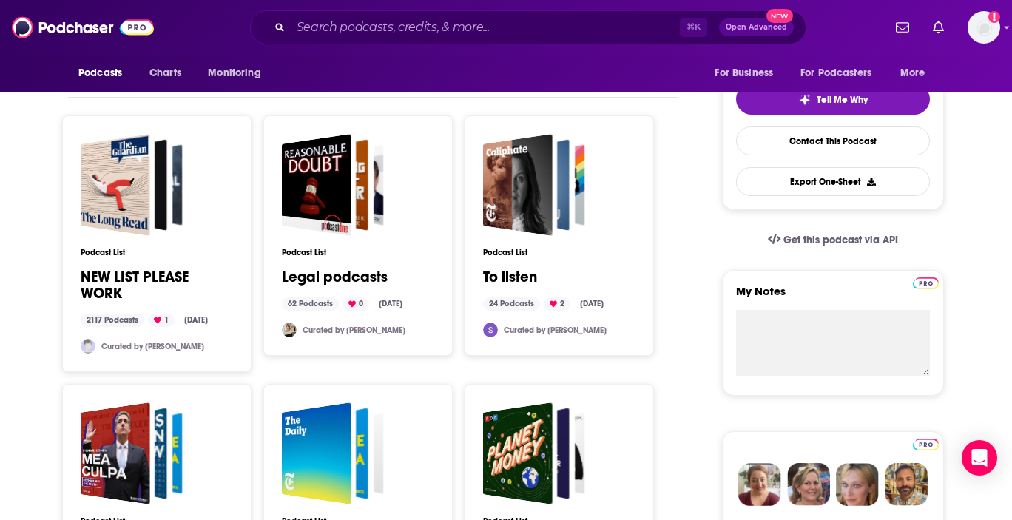
click at [328, 273] on link "Legal podcasts" at bounding box center [335, 277] width 106 height 16
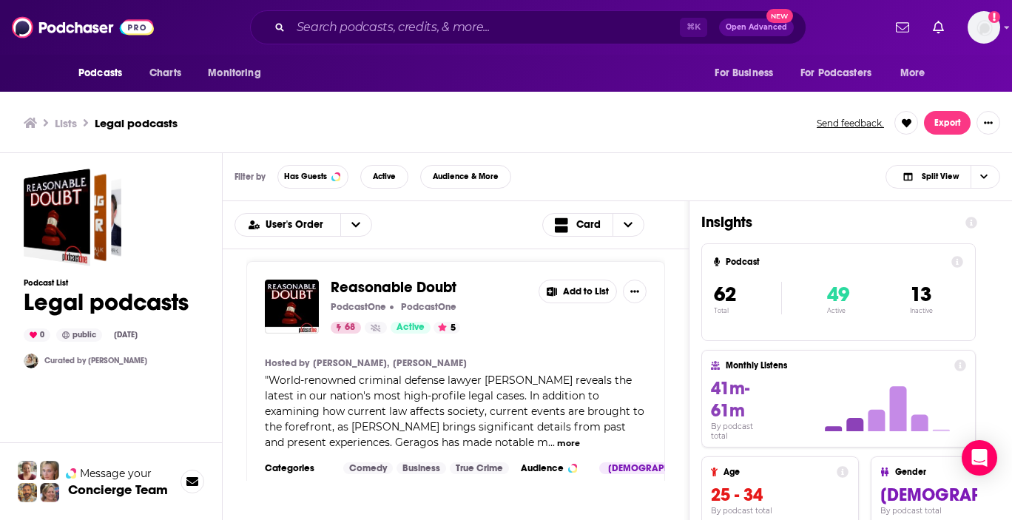
scroll to position [4, 0]
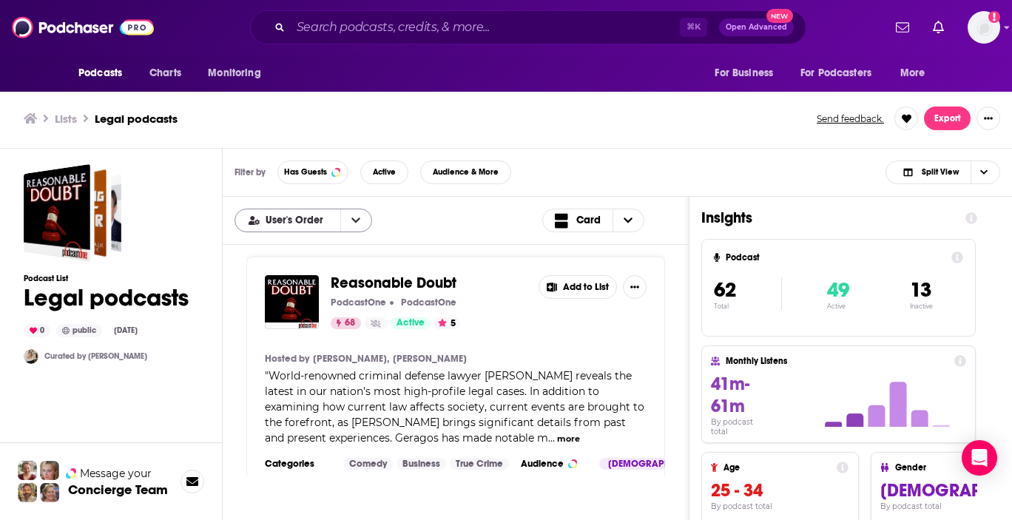
click at [355, 219] on icon "open menu" at bounding box center [355, 220] width 9 height 10
click at [324, 289] on div "Power Score" at bounding box center [304, 294] width 138 height 25
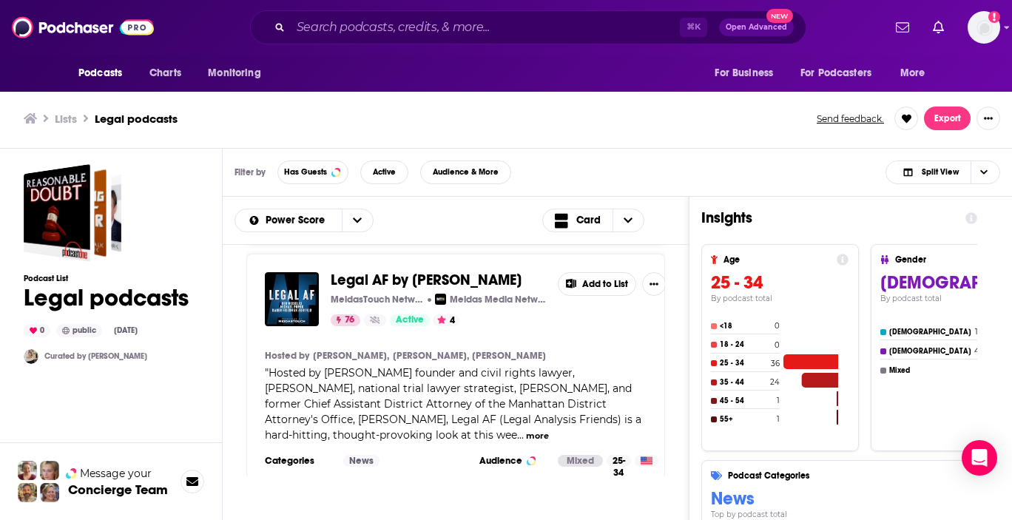
scroll to position [3528, 0]
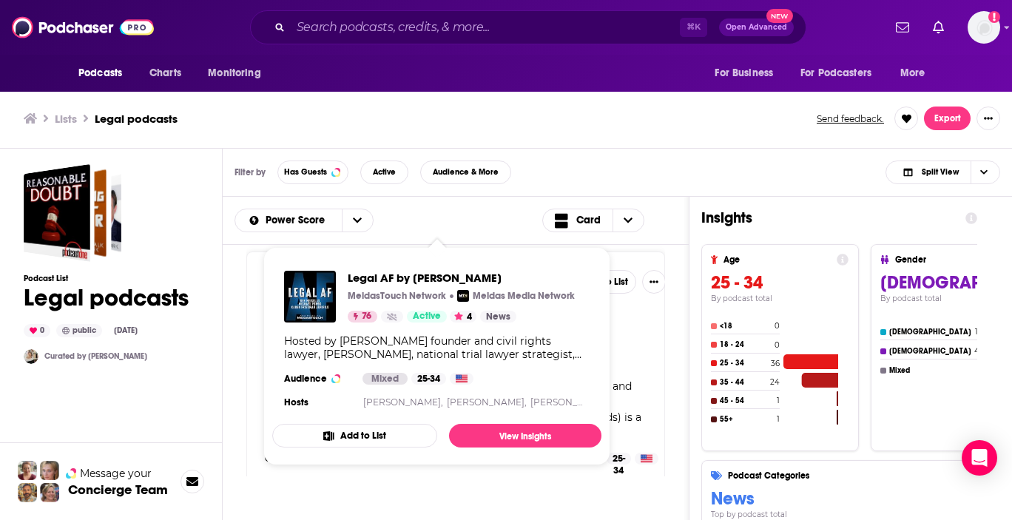
click at [255, 364] on div "Legal AF by MeidasTouch MeidasTouch Network Meidas Media Network 76 Active 4 Ad…" at bounding box center [455, 382] width 419 height 261
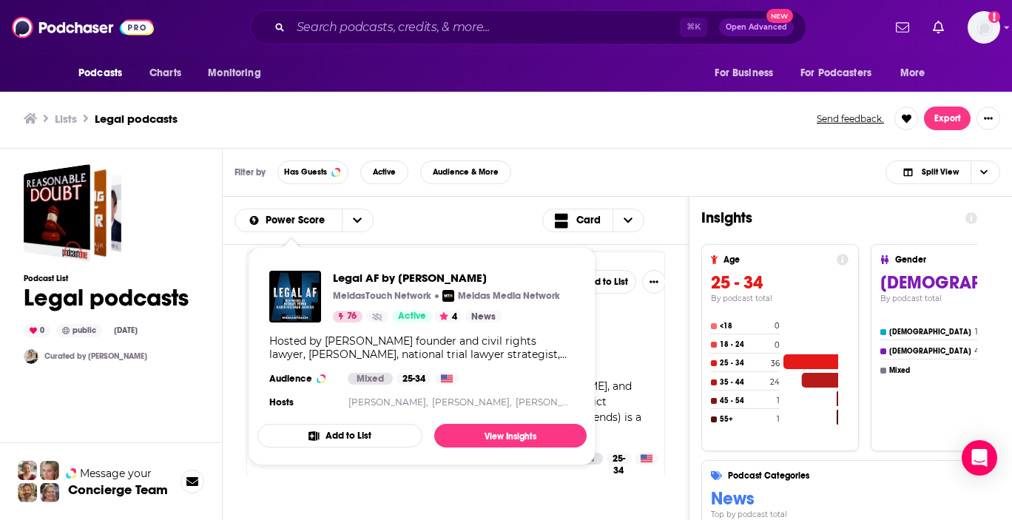
click at [644, 363] on div "Legal AF by MeidasTouch MeidasTouch Network Meidas Media Network 76 Active 4 Ad…" at bounding box center [455, 382] width 419 height 261
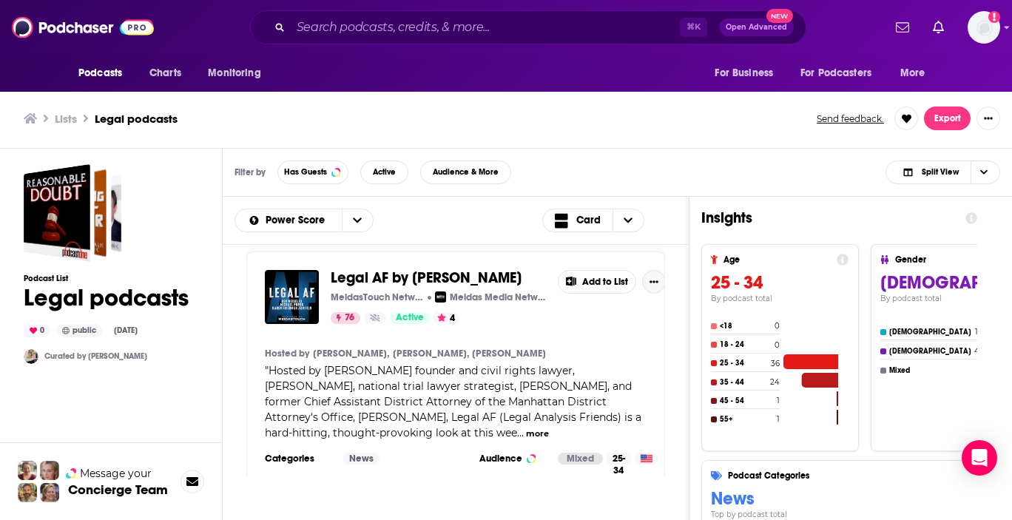
click at [650, 283] on icon "Show More Button" at bounding box center [654, 281] width 9 height 2
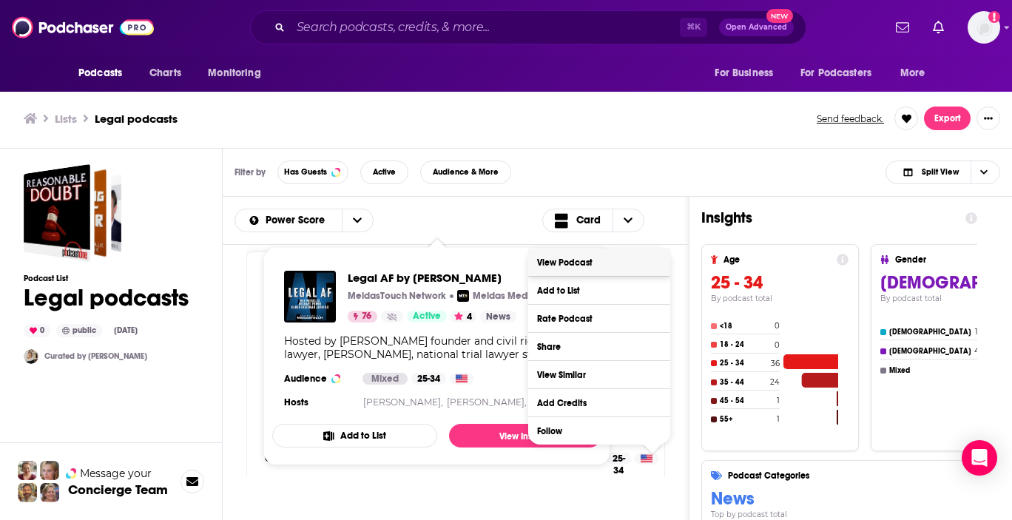
click at [554, 257] on link "View Podcast" at bounding box center [599, 262] width 142 height 27
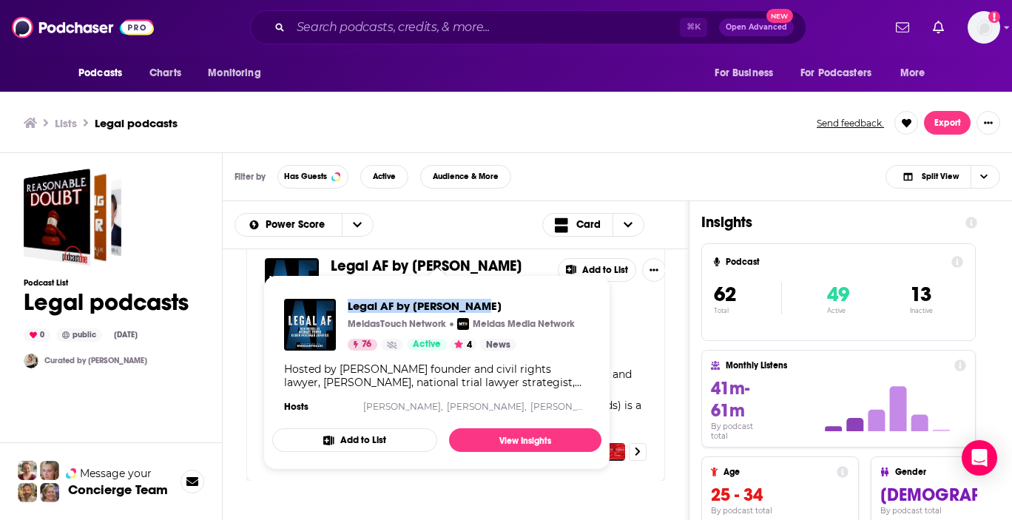
scroll to position [4, 0]
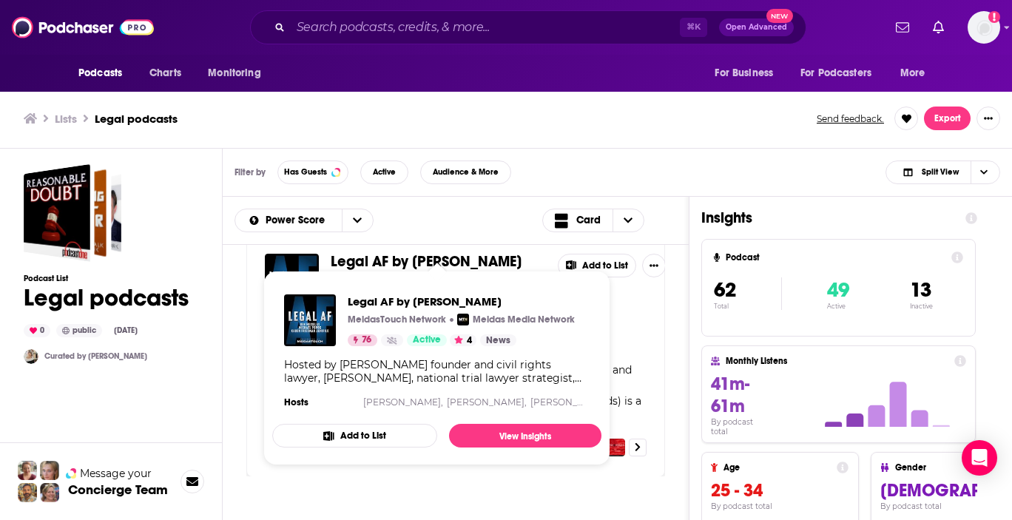
click at [653, 381] on div "Legal AF by MeidasTouch MeidasTouch Network Meidas Media Network 76 Active 4 Ad…" at bounding box center [455, 356] width 419 height 242
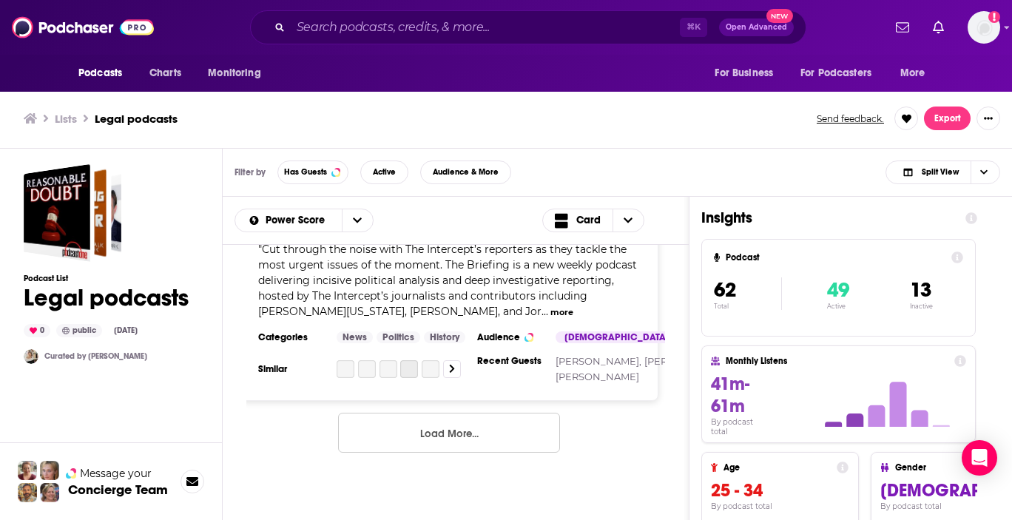
scroll to position [7171, 7]
click at [460, 433] on button "Load More..." at bounding box center [449, 433] width 222 height 40
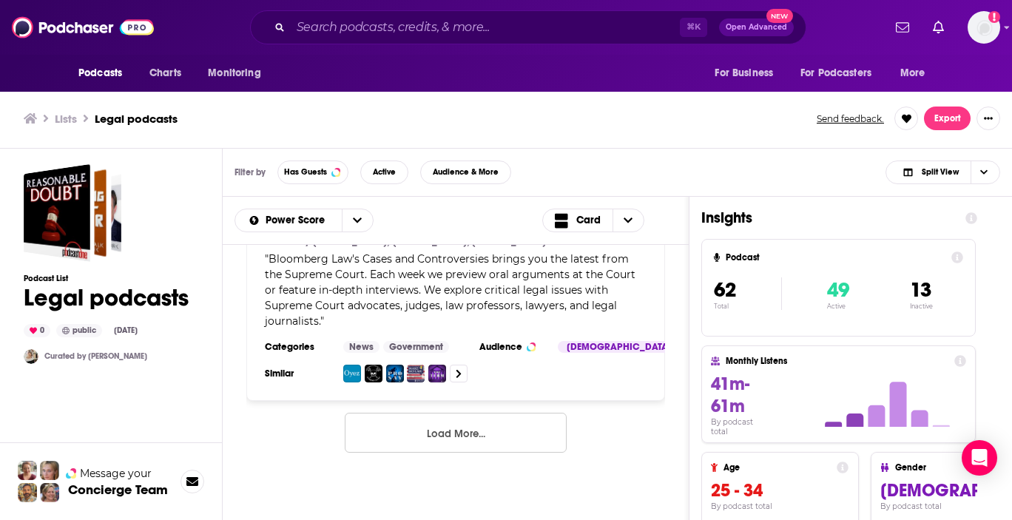
scroll to position [14070, 0]
click at [511, 447] on button "Load More..." at bounding box center [456, 433] width 222 height 40
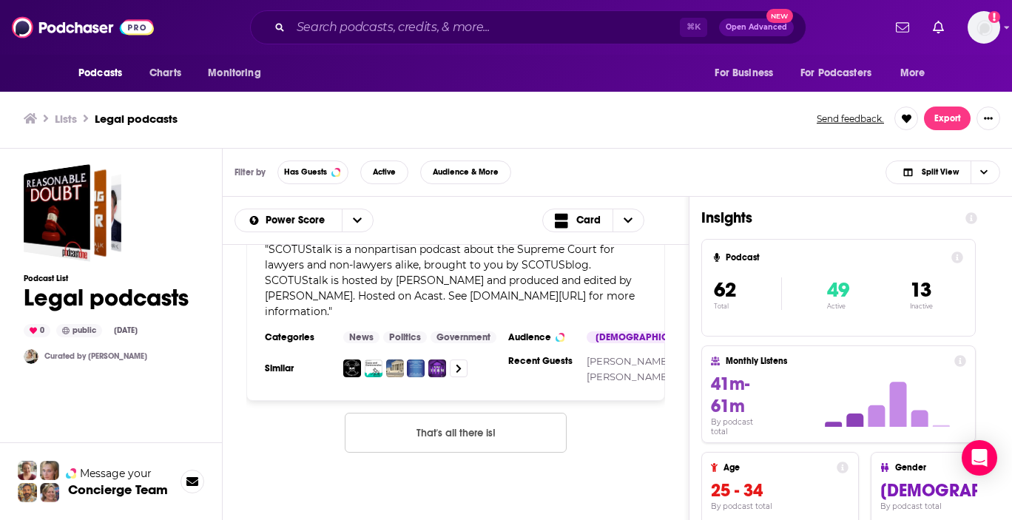
scroll to position [17415, 0]
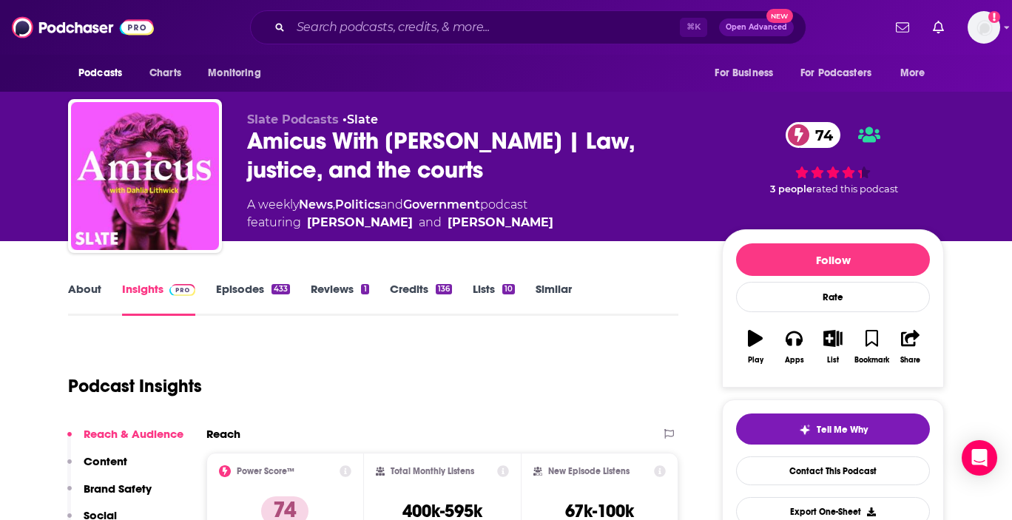
drag, startPoint x: 545, startPoint y: 166, endPoint x: 240, endPoint y: 138, distance: 306.8
click at [240, 138] on div "Slate Podcasts • Slate Amicus With Dahlia Lithwick | Law, justice, and the cour…" at bounding box center [506, 179] width 876 height 160
copy h2 "Amicus With [PERSON_NAME] | Law, justice, and the courts"
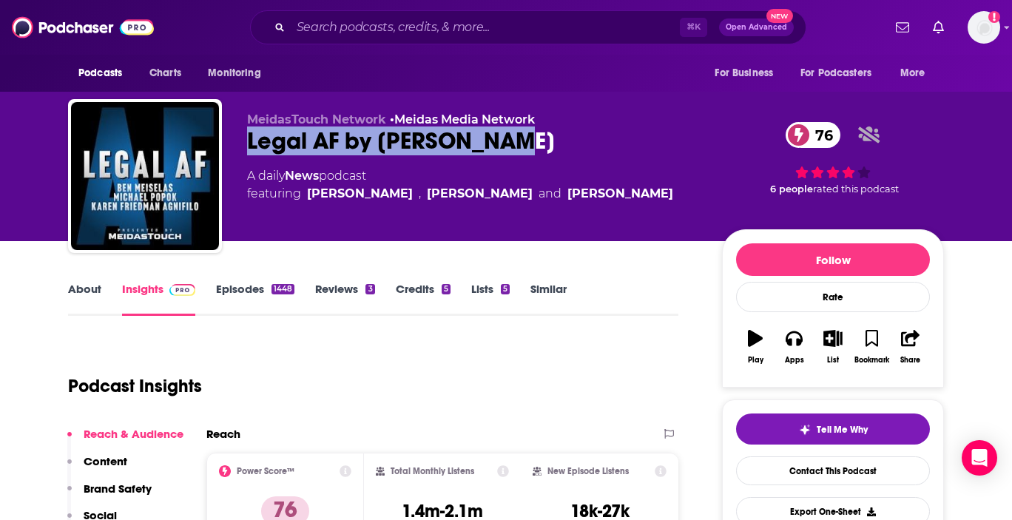
drag, startPoint x: 541, startPoint y: 147, endPoint x: 246, endPoint y: 144, distance: 295.2
click at [246, 144] on div "MeidasTouch Network • Meidas Media Network Legal AF by [PERSON_NAME] 76 A daily…" at bounding box center [506, 179] width 876 height 160
copy h2 "Legal AF by [PERSON_NAME]"
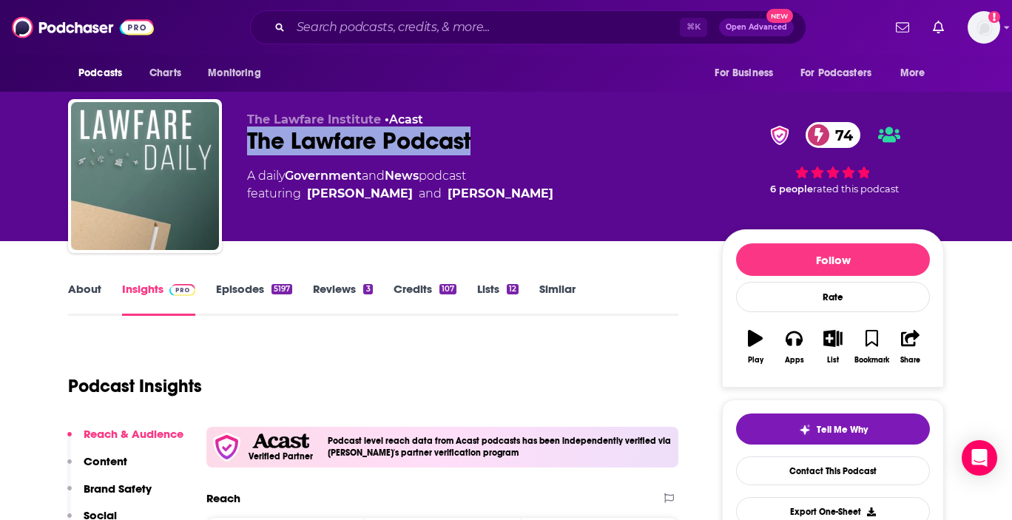
drag, startPoint x: 497, startPoint y: 140, endPoint x: 231, endPoint y: 136, distance: 266.4
click at [231, 136] on div "The Lawfare Institute • Acast The Lawfare Podcast 74 A daily Government and New…" at bounding box center [506, 179] width 876 height 160
copy h2 "The Lawfare Podcast"
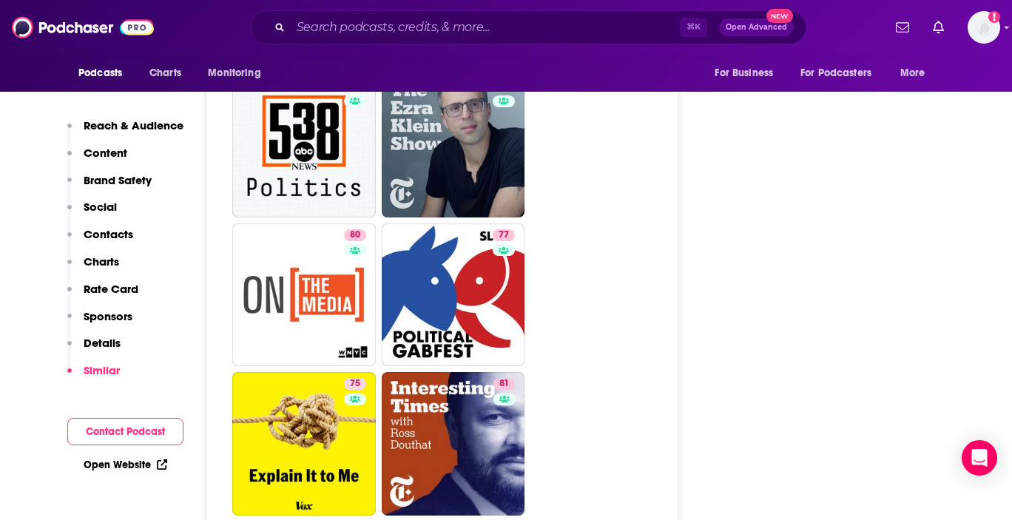
scroll to position [4156, 0]
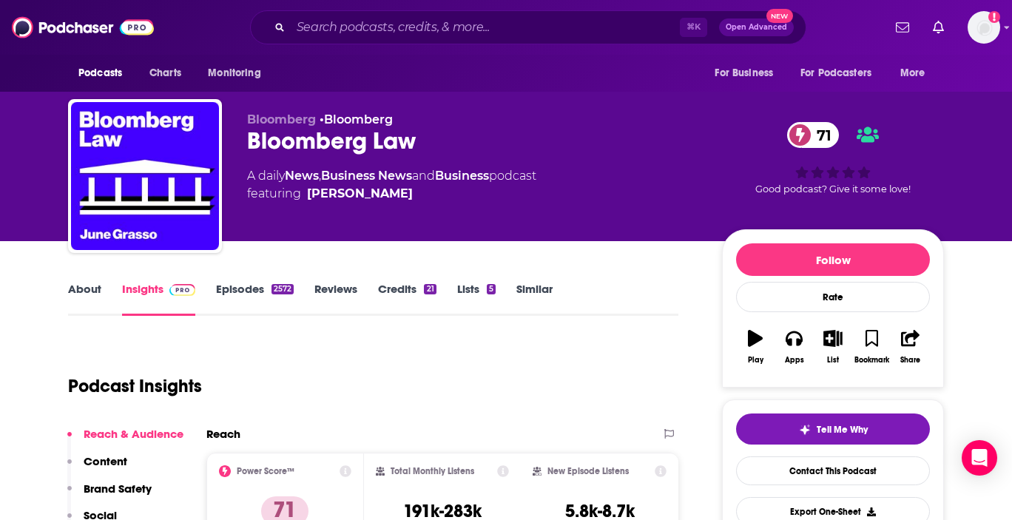
scroll to position [6, 0]
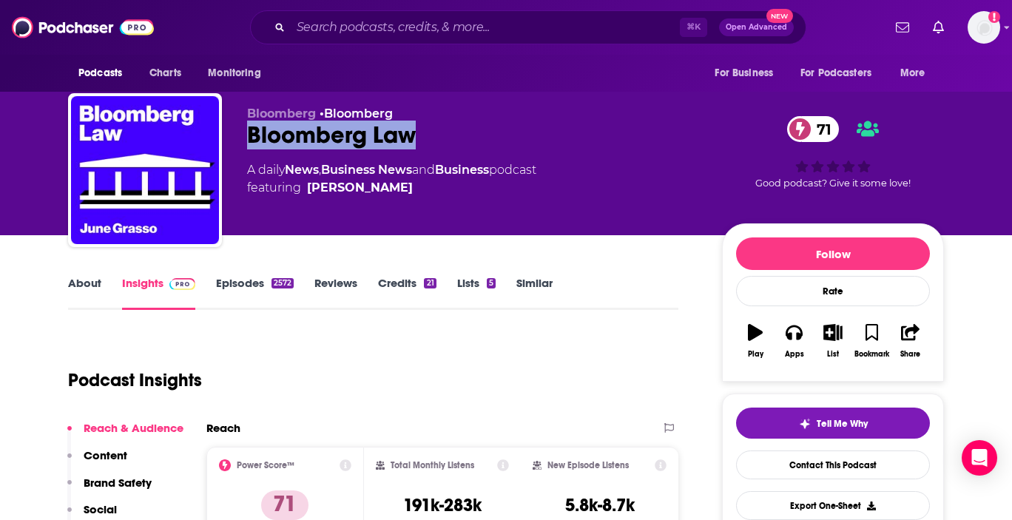
drag, startPoint x: 440, startPoint y: 145, endPoint x: 239, endPoint y: 145, distance: 200.5
click at [239, 145] on div "Bloomberg • Bloomberg Bloomberg Law 71 A daily News , Business News and Busines…" at bounding box center [506, 173] width 876 height 160
copy h2 "Bloomberg Law"
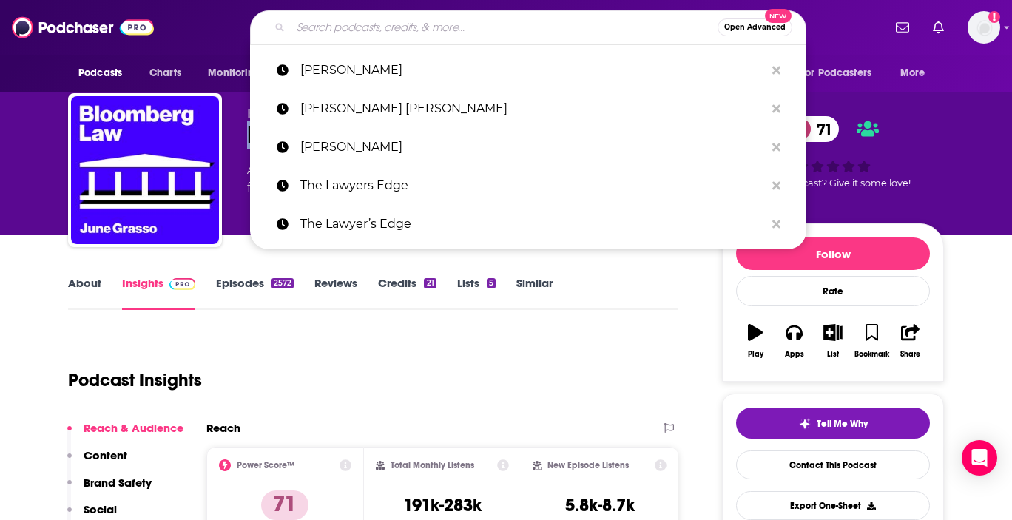
click at [364, 31] on input "Search podcasts, credits, & more..." at bounding box center [504, 28] width 427 height 24
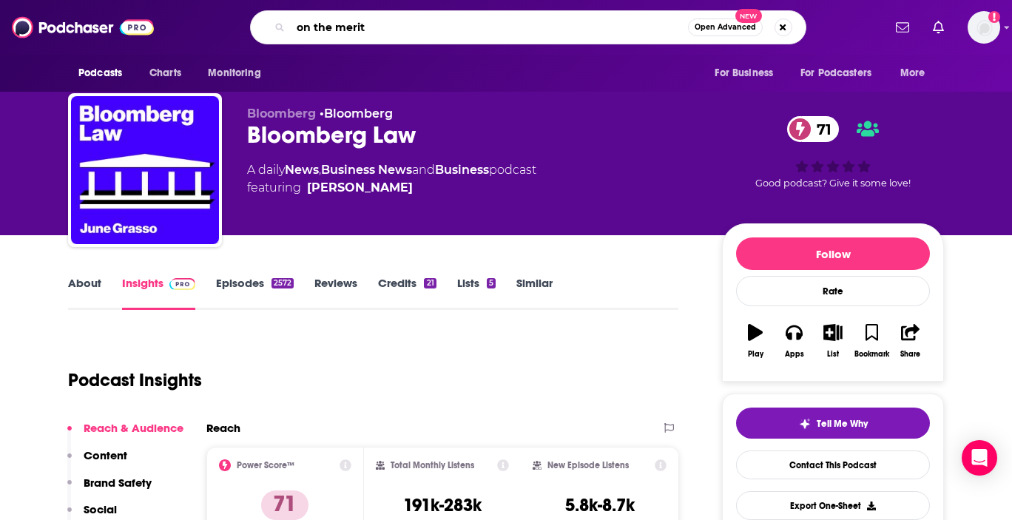
type input "on the merits"
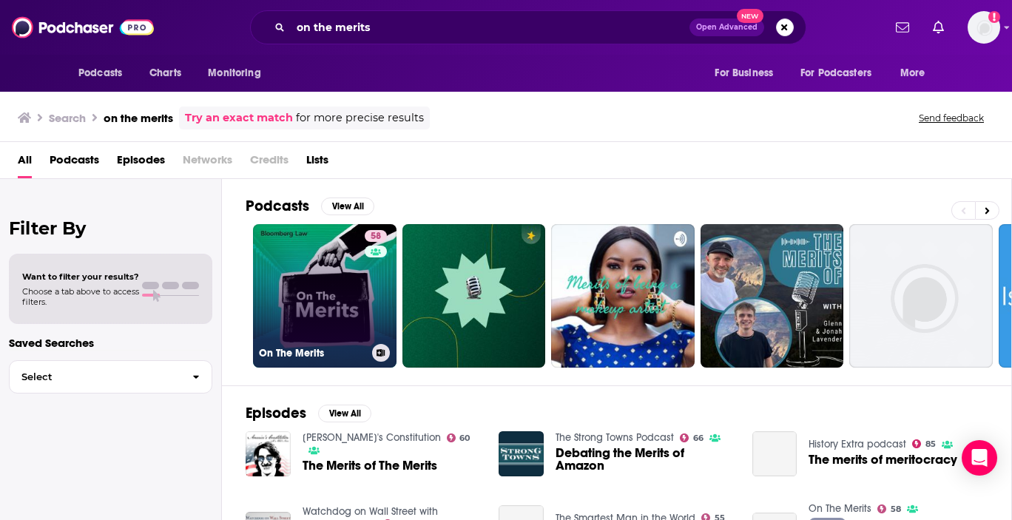
click at [302, 314] on link "58 On The Merits" at bounding box center [325, 296] width 144 height 144
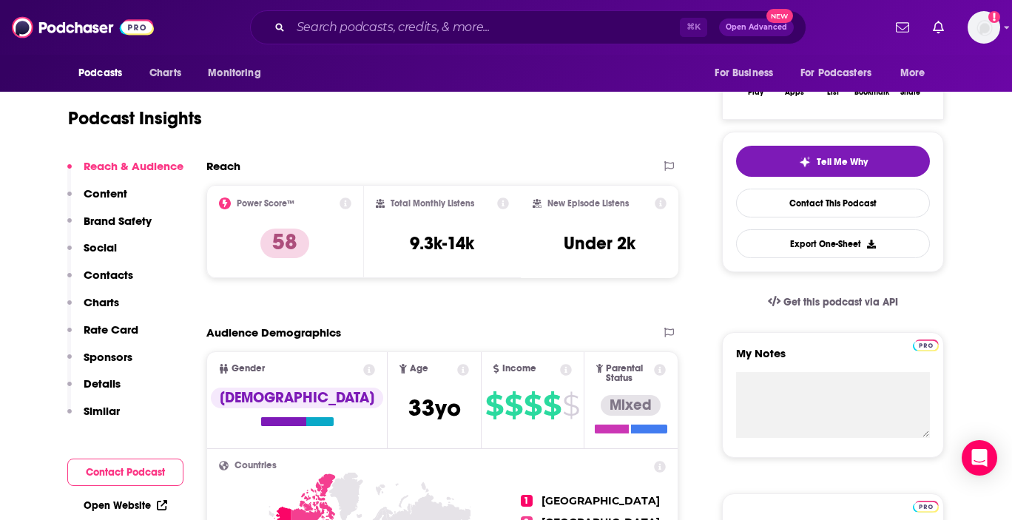
scroll to position [83, 0]
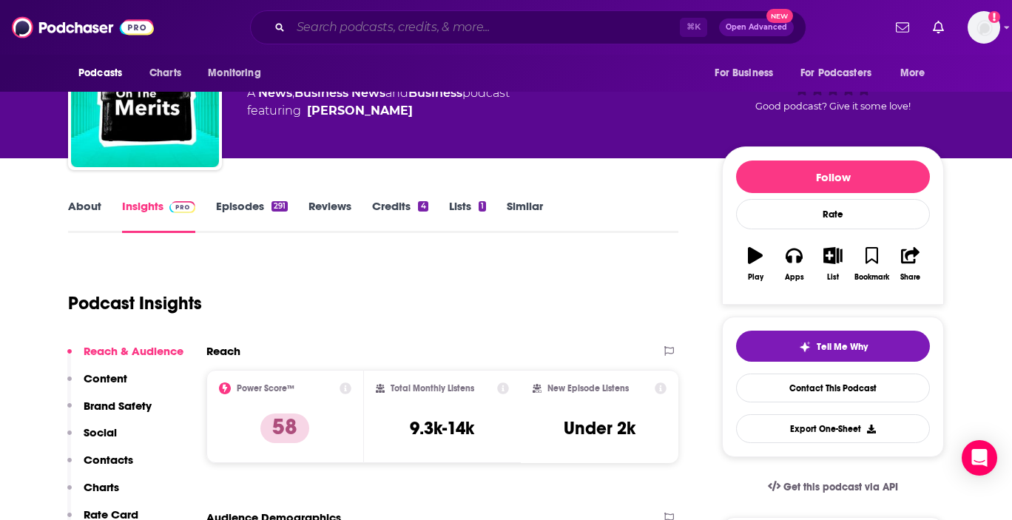
click at [357, 25] on input "Search podcasts, credits, & more..." at bounding box center [485, 28] width 389 height 24
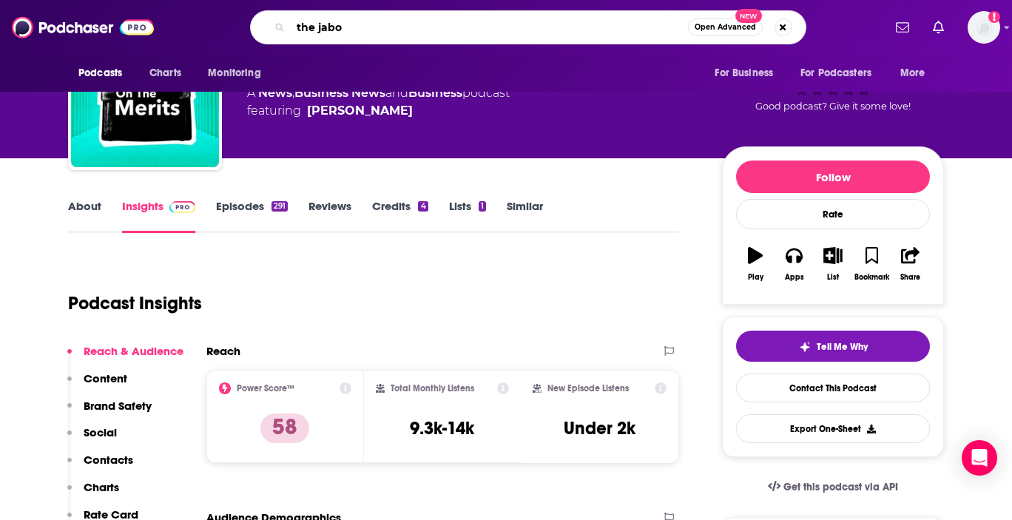
type input "the jabot"
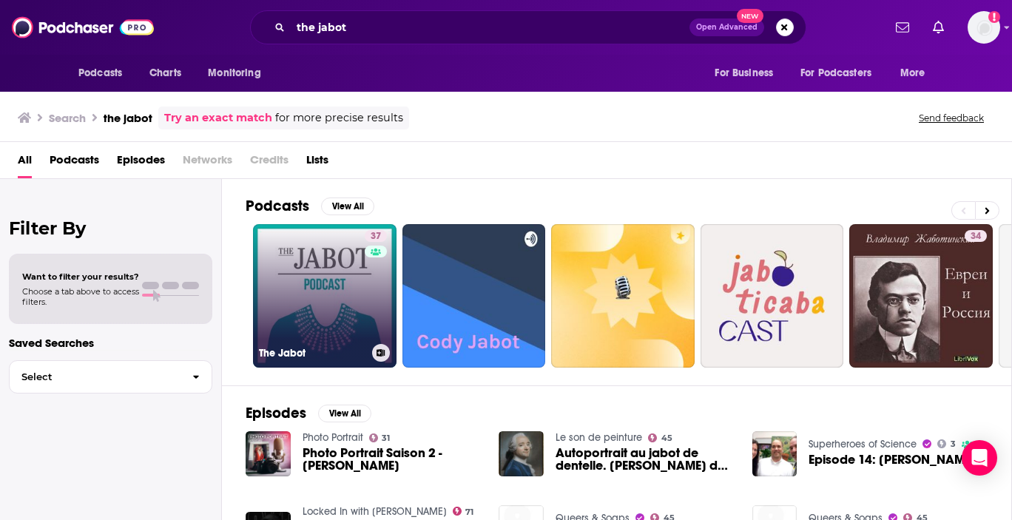
click at [348, 281] on link "37 The Jabot" at bounding box center [325, 296] width 144 height 144
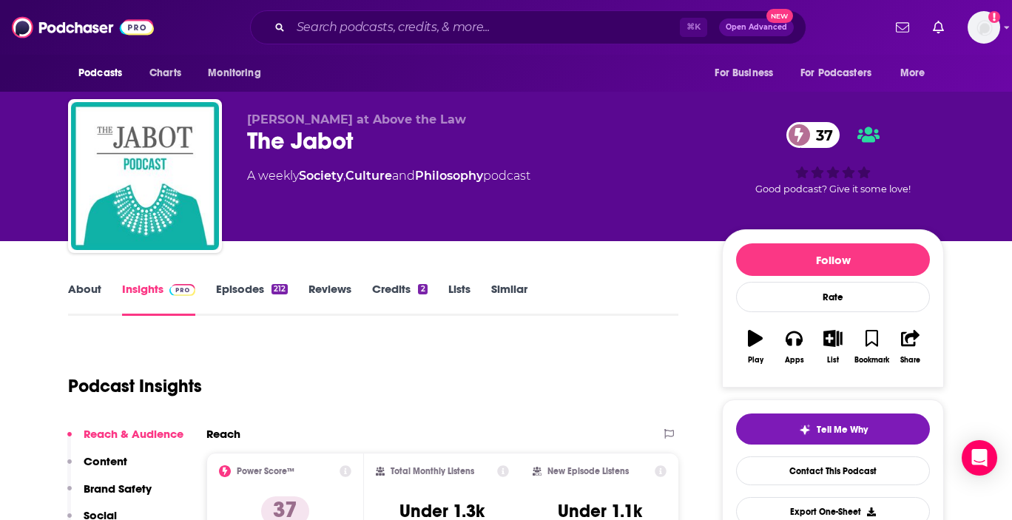
click at [498, 287] on link "Similar" at bounding box center [509, 299] width 36 height 34
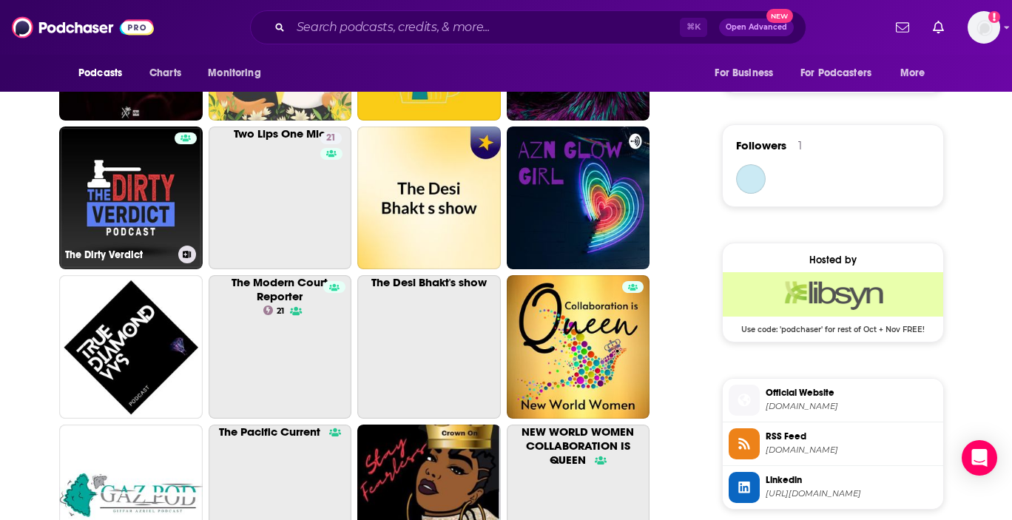
scroll to position [1014, 0]
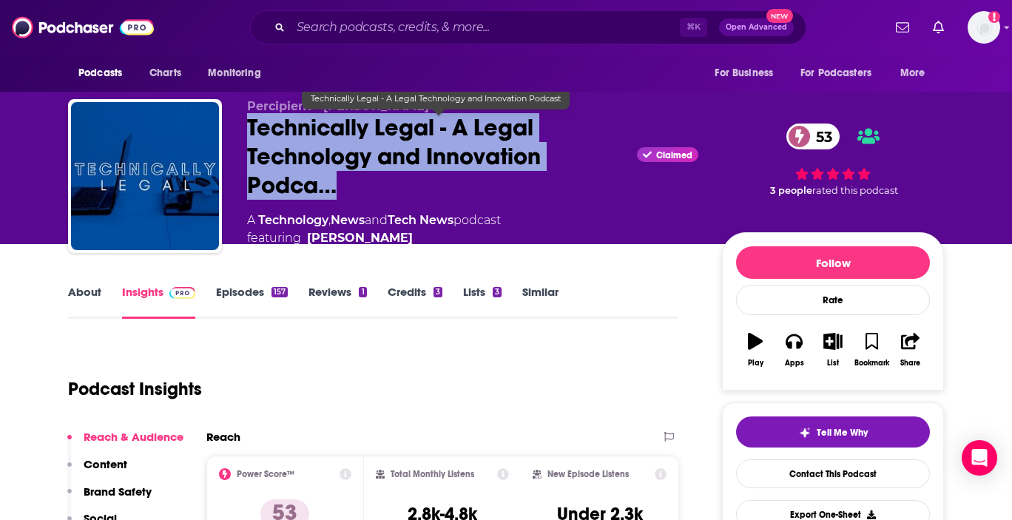
drag, startPoint x: 243, startPoint y: 127, endPoint x: 377, endPoint y: 178, distance: 143.6
click at [377, 178] on div "Percipient - [PERSON_NAME] Main Technically Legal - A Legal Technology and Inno…" at bounding box center [506, 180] width 876 height 163
copy h2 "Technically Legal - A Legal Technology and Innovation Podca…"
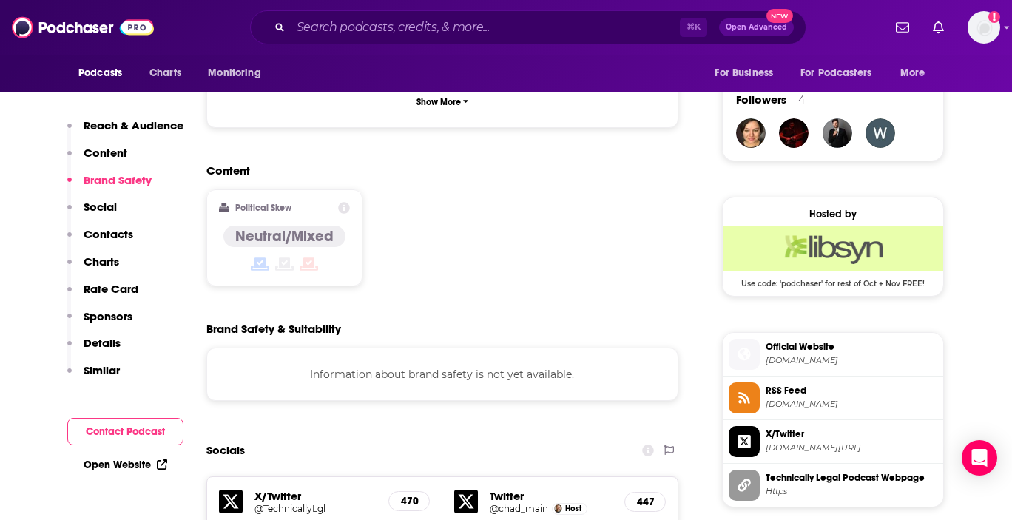
scroll to position [1151, 0]
